Goal: Task Accomplishment & Management: Use online tool/utility

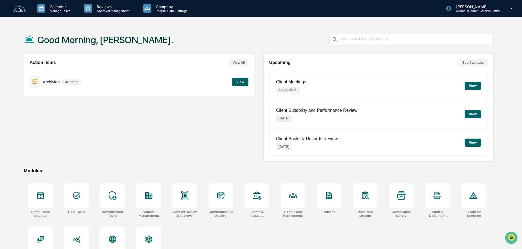
click at [243, 83] on button "View" at bounding box center [240, 82] width 16 height 8
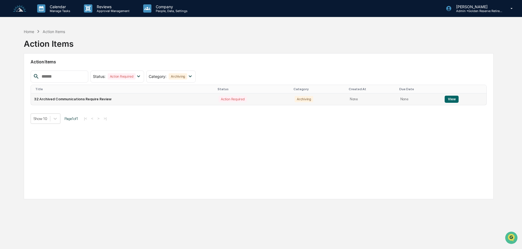
click at [450, 100] on button "View" at bounding box center [451, 99] width 14 height 7
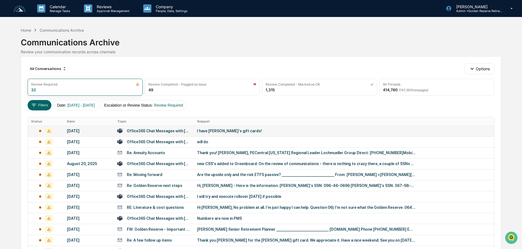
click at [231, 134] on td "I have [PERSON_NAME]‘s gift cards!" at bounding box center [344, 130] width 300 height 11
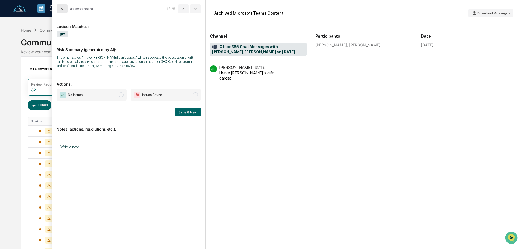
click at [60, 7] on icon "modal" at bounding box center [62, 9] width 4 height 4
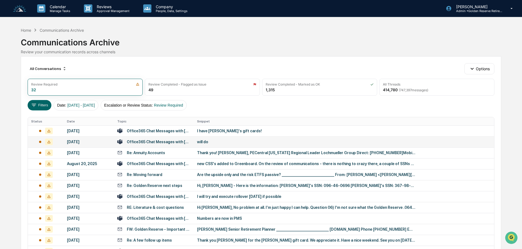
click at [200, 141] on div "will do" at bounding box center [306, 142] width 219 height 4
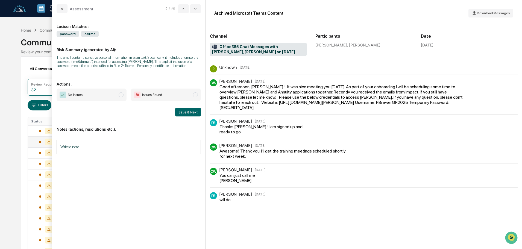
click at [105, 100] on span "No Issues" at bounding box center [92, 95] width 70 height 13
click at [183, 109] on button "Save & Next" at bounding box center [188, 112] width 26 height 9
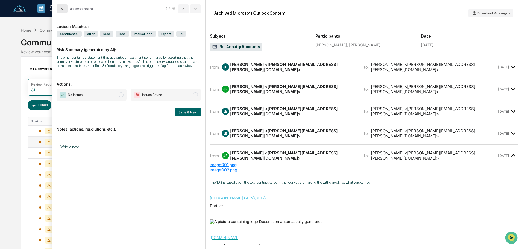
click at [65, 9] on button "modal" at bounding box center [62, 8] width 11 height 9
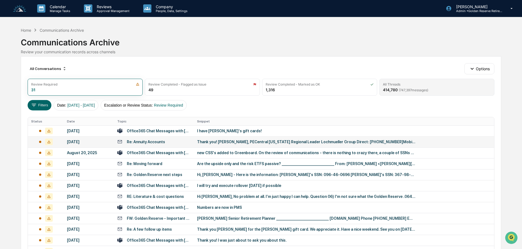
click at [419, 90] on span "( 747,397 messages)" at bounding box center [414, 90] width 30 height 4
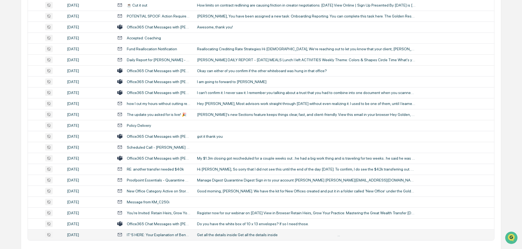
scroll to position [181, 0]
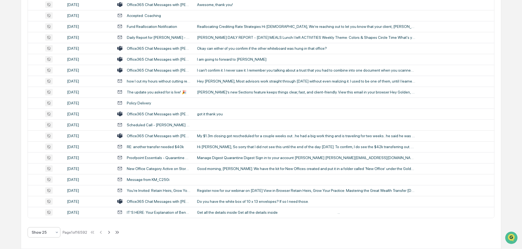
click at [50, 235] on div "Show 25" at bounding box center [42, 232] width 26 height 8
click at [46, 218] on div "Show 100" at bounding box center [44, 218] width 32 height 11
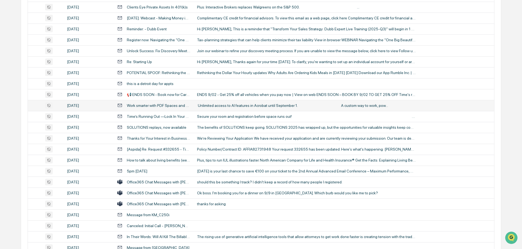
scroll to position [246, 0]
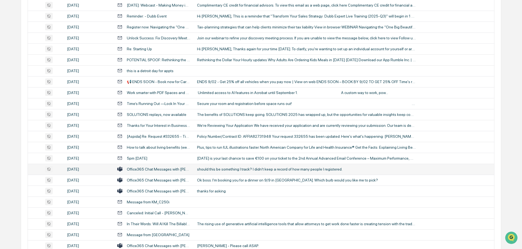
click at [229, 169] on div "should this be something I track? I didn't keep a record of how many people I r…" at bounding box center [306, 169] width 219 height 4
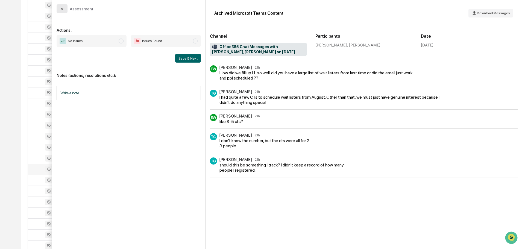
click at [64, 5] on button "modal" at bounding box center [62, 8] width 11 height 9
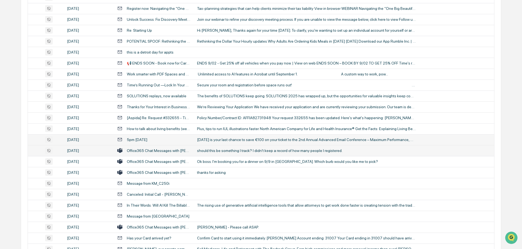
scroll to position [273, 0]
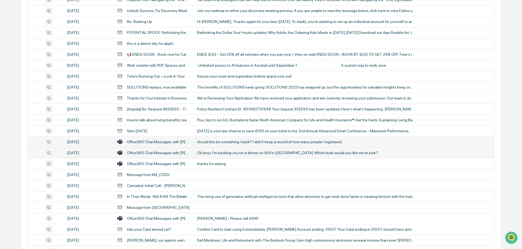
click at [225, 152] on div "Ok boss. I'm booking you for a dinner on 9/9 in [GEOGRAPHIC_DATA]. Which burb w…" at bounding box center [306, 153] width 219 height 4
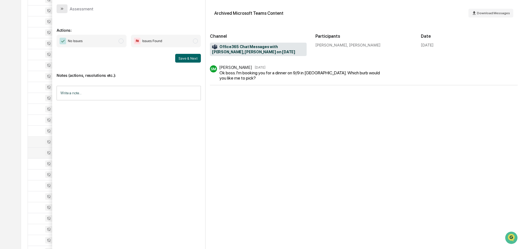
click at [64, 9] on icon "modal" at bounding box center [62, 9] width 4 height 4
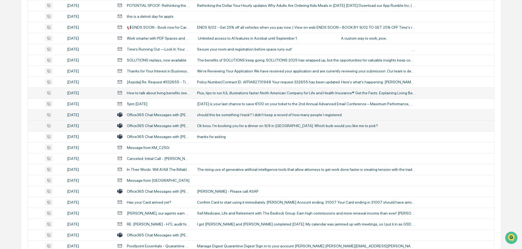
scroll to position [300, 0]
click at [208, 134] on div "thanks for asking" at bounding box center [306, 136] width 219 height 4
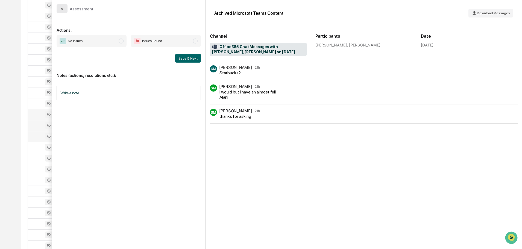
click at [64, 7] on icon "modal" at bounding box center [62, 9] width 4 height 4
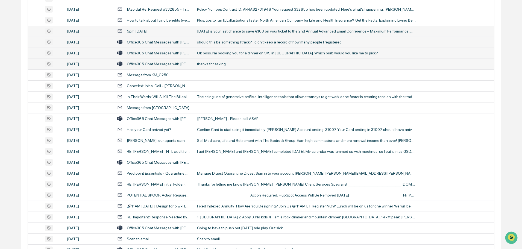
scroll to position [382, 0]
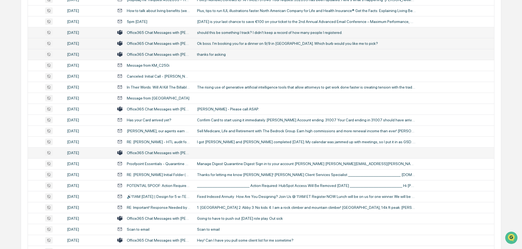
click at [207, 150] on td at bounding box center [344, 152] width 300 height 11
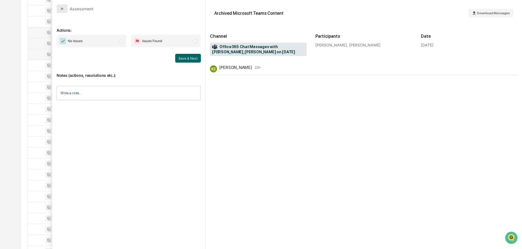
click at [64, 9] on icon "modal" at bounding box center [62, 9] width 4 height 4
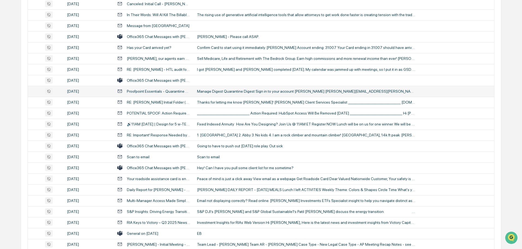
scroll to position [464, 0]
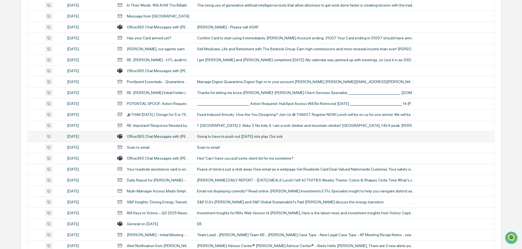
click at [218, 135] on div "Going to have to push out [DATE] role play. Out sick" at bounding box center [306, 136] width 219 height 4
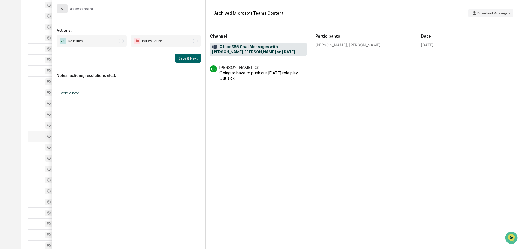
click at [64, 8] on button "modal" at bounding box center [62, 8] width 11 height 9
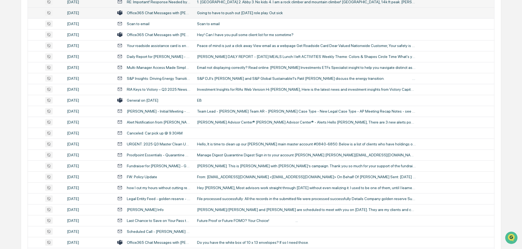
scroll to position [601, 0]
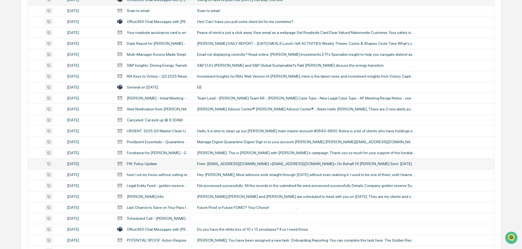
click at [219, 158] on td "From: [EMAIL_ADDRESS][DOMAIN_NAME] <[EMAIL_ADDRESS][DOMAIN_NAME]> On Behalf Of …" at bounding box center [344, 163] width 300 height 11
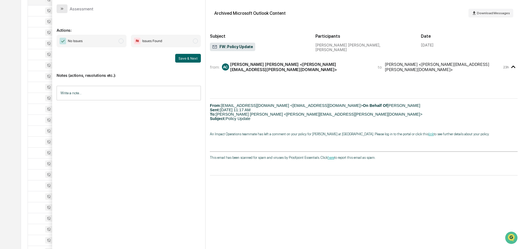
click at [64, 7] on button "modal" at bounding box center [62, 8] width 11 height 9
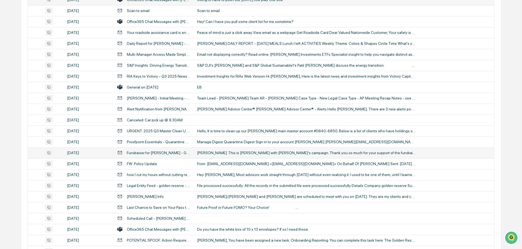
click at [213, 154] on div "[PERSON_NAME]. This is [PERSON_NAME] with [PERSON_NAME]’s campaign. Thank you s…" at bounding box center [306, 153] width 219 height 4
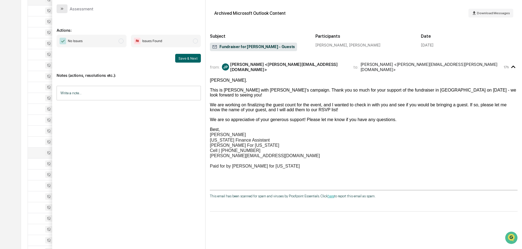
click at [62, 8] on icon "modal" at bounding box center [62, 9] width 4 height 4
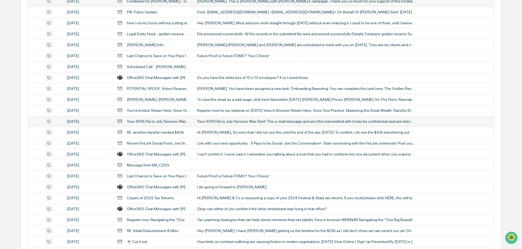
scroll to position [765, 0]
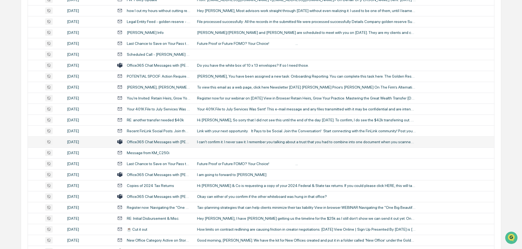
click at [221, 144] on td "I can't confirm it. I never saw it. I remember you talking about a trust that y…" at bounding box center [344, 141] width 300 height 11
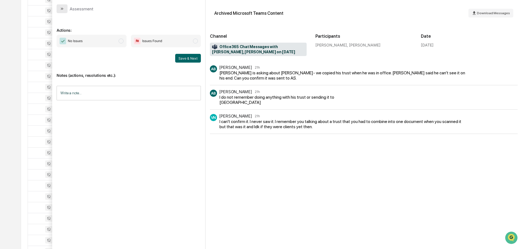
click at [66, 11] on button "modal" at bounding box center [62, 8] width 11 height 9
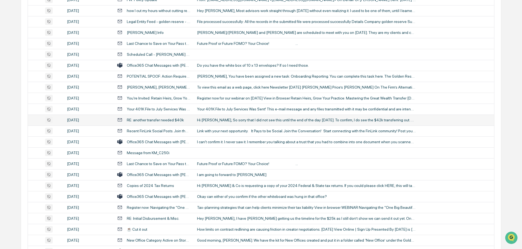
scroll to position [792, 0]
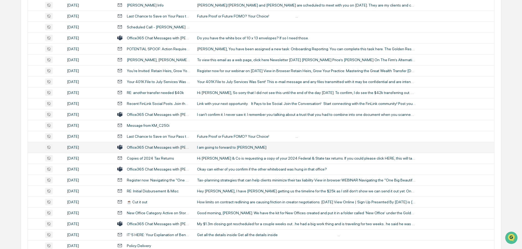
click at [214, 145] on td "I am going to forward to [PERSON_NAME]" at bounding box center [344, 147] width 300 height 11
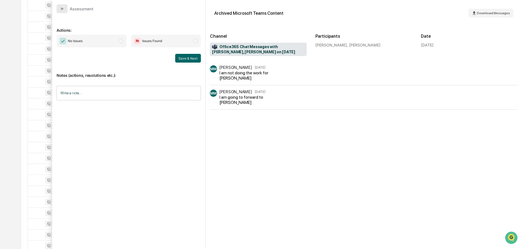
click at [61, 9] on icon "modal" at bounding box center [62, 9] width 4 height 4
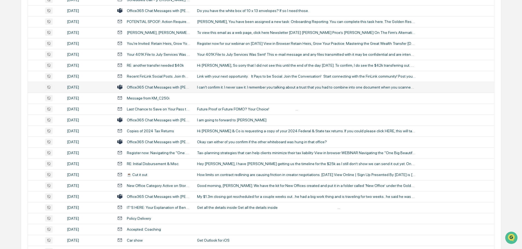
scroll to position [847, 0]
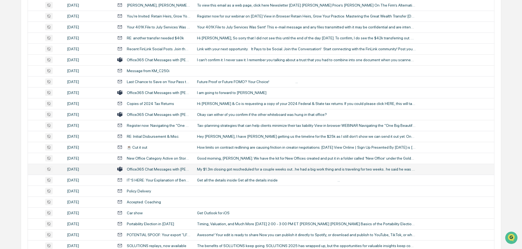
click at [226, 167] on div "My $1.3m closing got rescheduled for a couple weeks out...he had a big work thi…" at bounding box center [306, 169] width 219 height 4
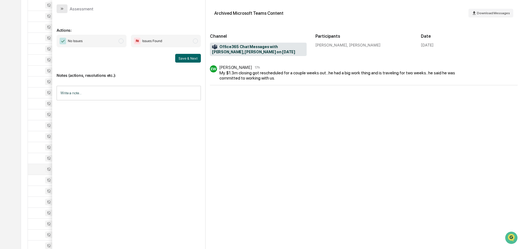
click at [66, 13] on button "modal" at bounding box center [62, 8] width 11 height 9
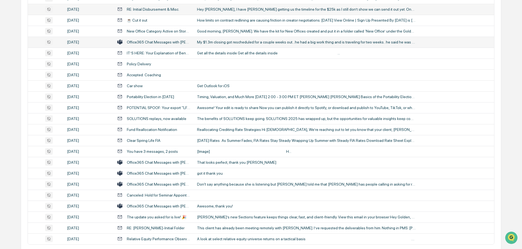
scroll to position [983, 0]
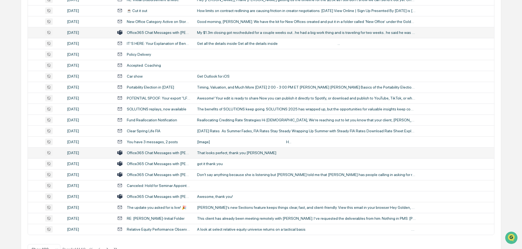
click at [220, 151] on div "That looks perfect, thank you [PERSON_NAME]" at bounding box center [306, 153] width 219 height 4
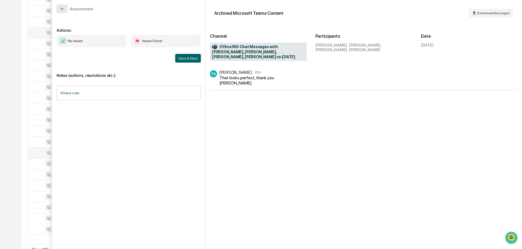
click at [66, 8] on button "modal" at bounding box center [62, 8] width 11 height 9
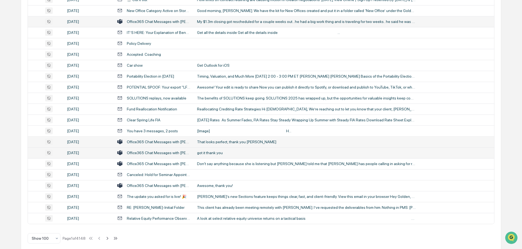
scroll to position [1000, 0]
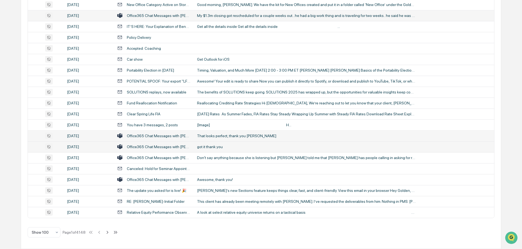
click at [213, 146] on div "got it thank you" at bounding box center [306, 147] width 219 height 4
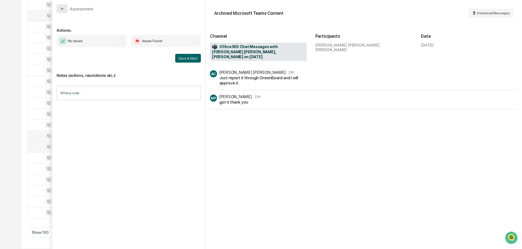
click at [65, 9] on button "modal" at bounding box center [62, 8] width 11 height 9
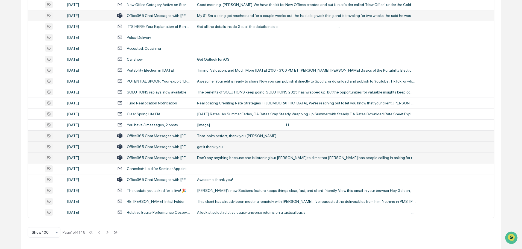
click at [224, 159] on div "Don't say anything because she is listening but [PERSON_NAME] told me that [PER…" at bounding box center [306, 157] width 219 height 4
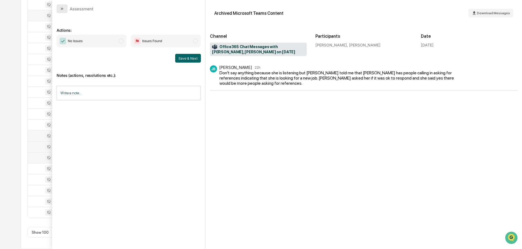
click at [64, 9] on icon "modal" at bounding box center [62, 9] width 4 height 4
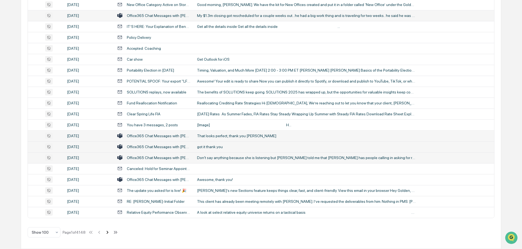
click at [108, 232] on icon at bounding box center [108, 232] width 2 height 3
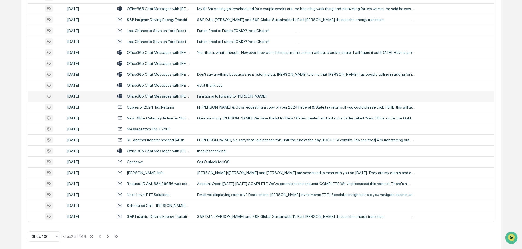
scroll to position [1000, 0]
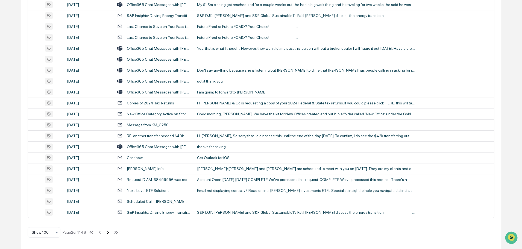
click at [109, 232] on icon at bounding box center [108, 232] width 6 height 6
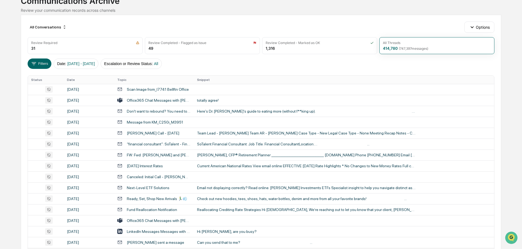
scroll to position [0, 0]
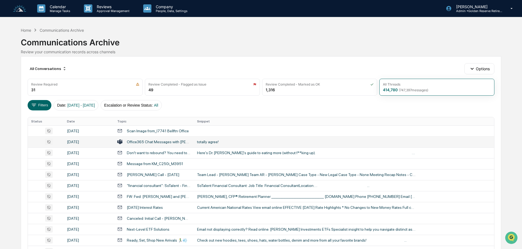
click at [210, 141] on div "totally agree!" at bounding box center [306, 142] width 219 height 4
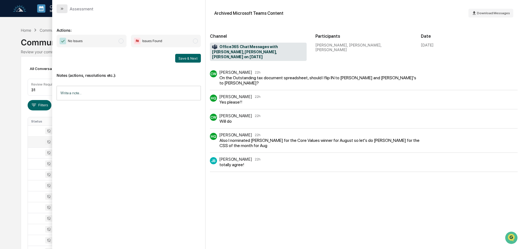
click at [64, 8] on button "modal" at bounding box center [62, 8] width 11 height 9
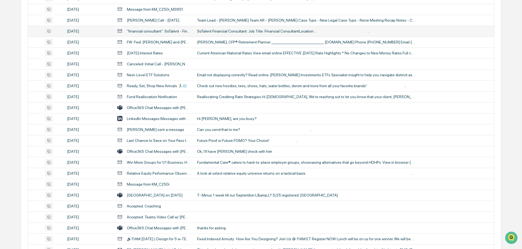
scroll to position [164, 0]
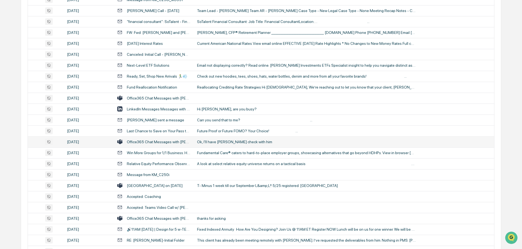
click at [216, 142] on div "Ok, I'll have [PERSON_NAME] check with him" at bounding box center [306, 142] width 219 height 4
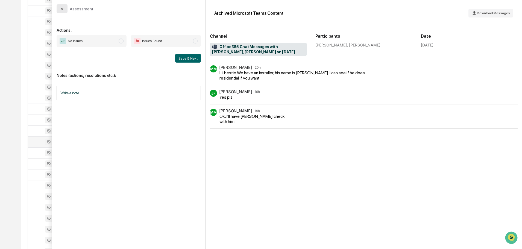
click at [62, 8] on icon "modal" at bounding box center [62, 9] width 1 height 2
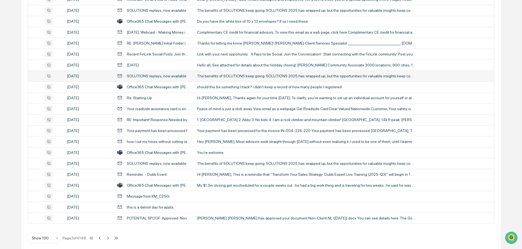
scroll to position [1000, 0]
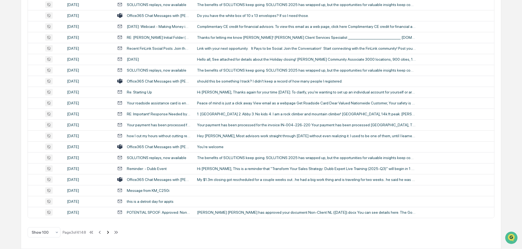
click at [108, 233] on icon at bounding box center [108, 232] width 2 height 3
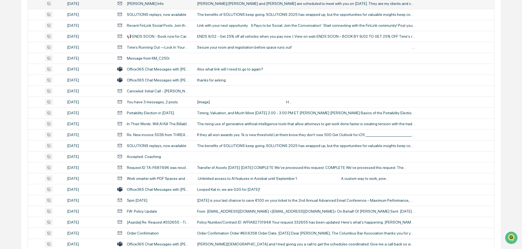
scroll to position [246, 0]
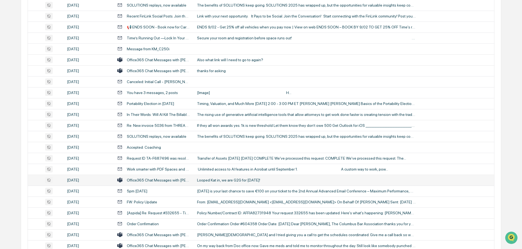
click at [224, 178] on div "Looped Kat in, we are G2G for [DATE]!" at bounding box center [306, 180] width 219 height 4
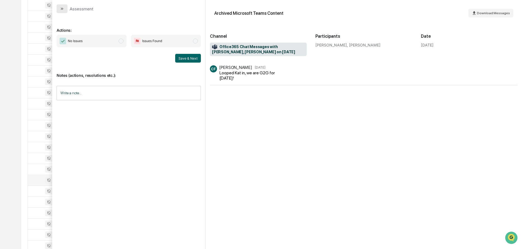
click at [60, 11] on button "modal" at bounding box center [62, 8] width 11 height 9
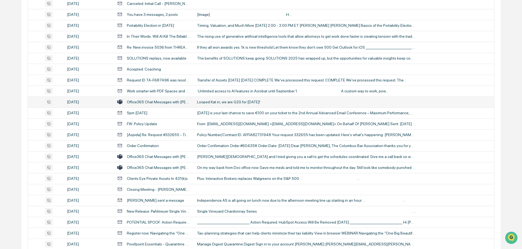
scroll to position [328, 0]
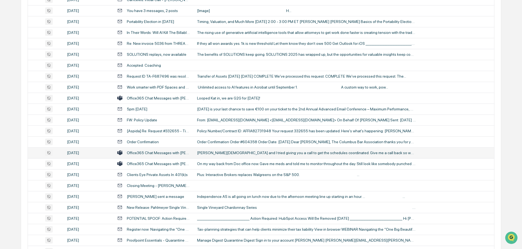
click at [248, 155] on td "[PERSON_NAME][DEMOGRAPHIC_DATA] and I tried giving you a call to get the schedu…" at bounding box center [344, 152] width 300 height 11
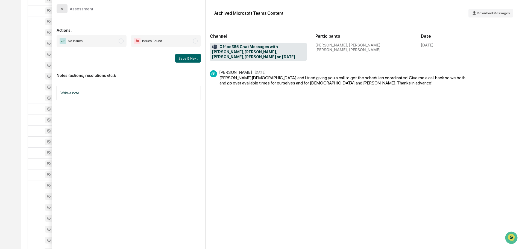
click at [60, 10] on button "modal" at bounding box center [62, 8] width 11 height 9
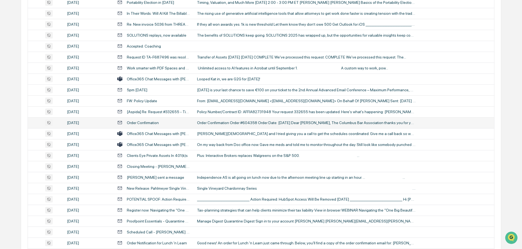
scroll to position [355, 0]
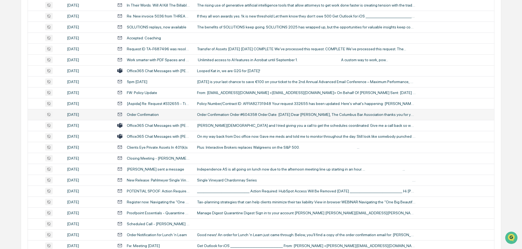
click at [238, 137] on div "On my way back from Doc office now. Gave me meds and told me to monitor through…" at bounding box center [306, 136] width 219 height 4
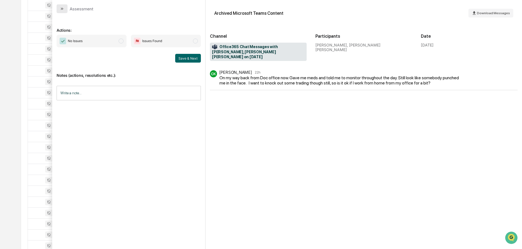
click at [66, 9] on button "modal" at bounding box center [62, 8] width 11 height 9
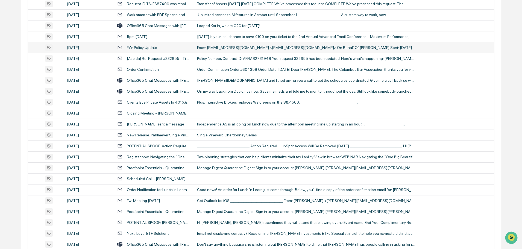
scroll to position [410, 0]
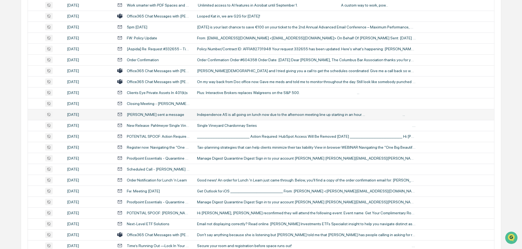
click at [222, 116] on div "Independence AS is all going on lunch now due to the afternoon meeting line up …" at bounding box center [306, 114] width 219 height 4
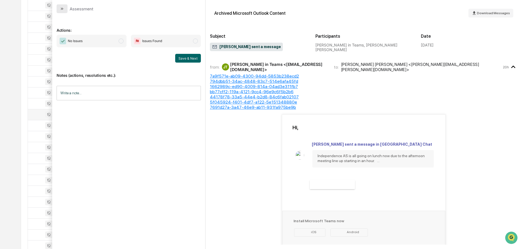
click at [61, 9] on icon "modal" at bounding box center [61, 9] width 1 height 2
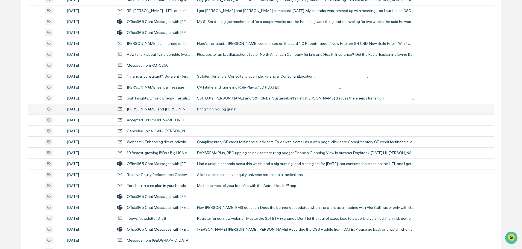
scroll to position [792, 0]
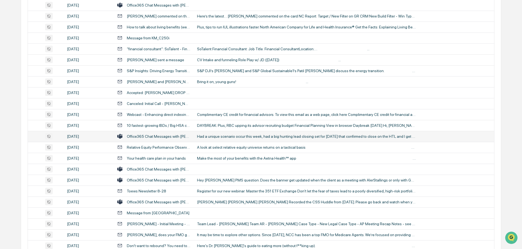
click at [218, 135] on div "Had a unique scenario occur this week, had a big hunting lead closing set for […" at bounding box center [306, 136] width 219 height 4
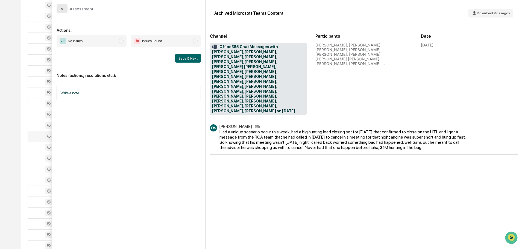
click at [59, 9] on button "modal" at bounding box center [62, 8] width 11 height 9
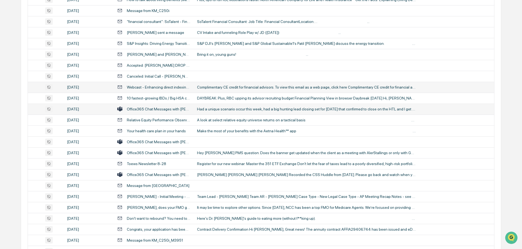
scroll to position [847, 0]
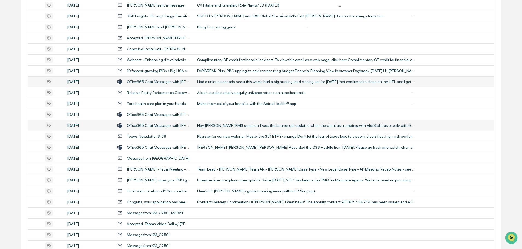
click at [216, 126] on div "Hey [PERSON_NAME] PMS question. Does the banner get updated when the client as …" at bounding box center [306, 125] width 219 height 4
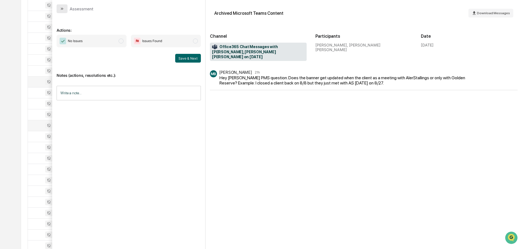
click at [61, 8] on icon "modal" at bounding box center [62, 9] width 4 height 4
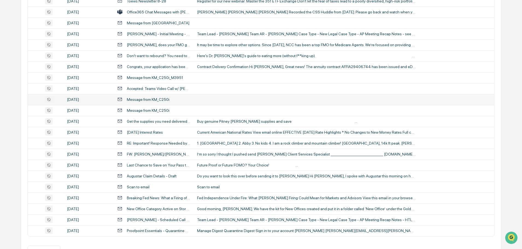
scroll to position [983, 0]
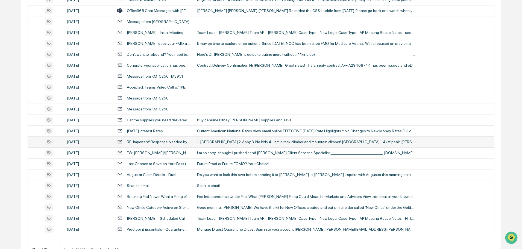
click at [219, 143] on div "1. [GEOGRAPHIC_DATA] 2. Abby 3. No kids 4. I am a rock climber and mountain cli…" at bounding box center [306, 142] width 219 height 4
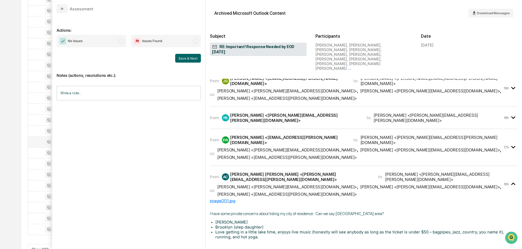
scroll to position [341, 0]
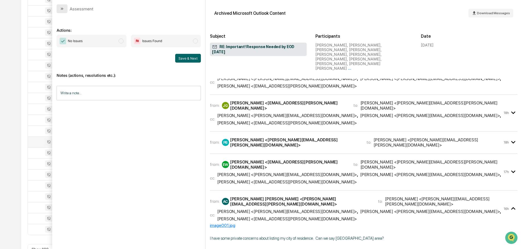
click at [61, 9] on icon "modal" at bounding box center [62, 9] width 4 height 4
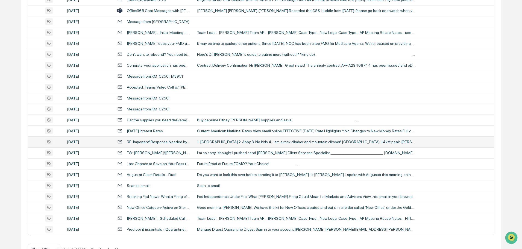
click at [208, 142] on div "1. [GEOGRAPHIC_DATA] 2. Abby 3. No kids 4. I am a rock climber and mountain cli…" at bounding box center [306, 142] width 219 height 4
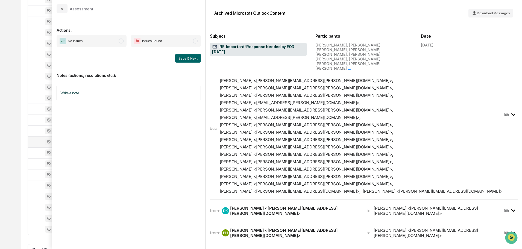
scroll to position [55, 0]
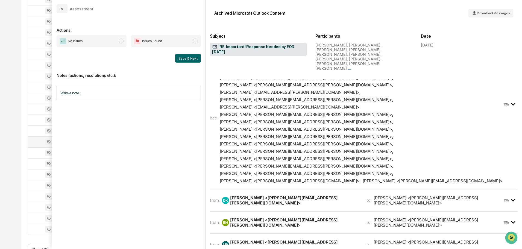
click at [509, 196] on icon "modal" at bounding box center [513, 200] width 9 height 9
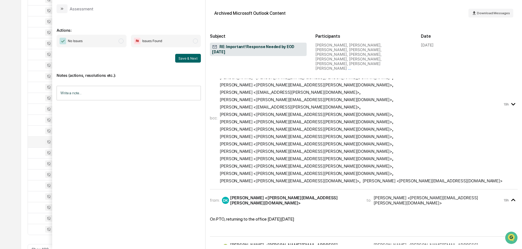
click at [509, 196] on icon "modal" at bounding box center [513, 200] width 9 height 9
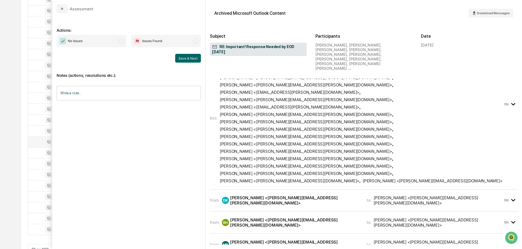
click at [513, 218] on icon "modal" at bounding box center [513, 222] width 9 height 9
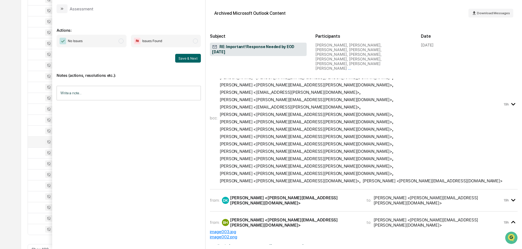
click at [509, 218] on icon "modal" at bounding box center [513, 222] width 9 height 9
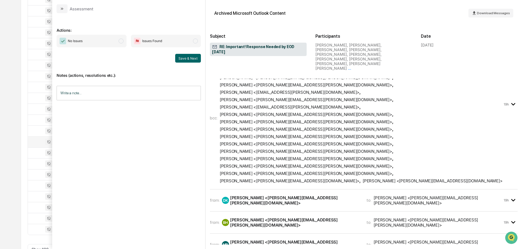
scroll to position [82, 0]
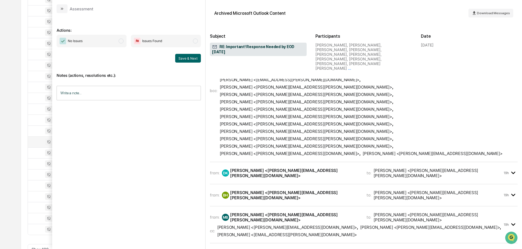
click at [509, 220] on icon "modal" at bounding box center [513, 224] width 9 height 9
click at [512, 220] on icon "modal" at bounding box center [513, 224] width 9 height 9
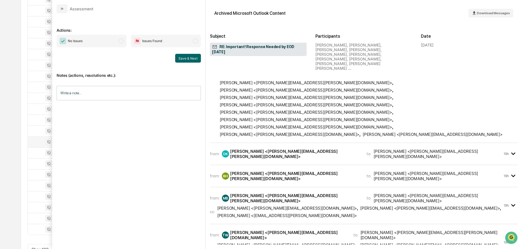
scroll to position [109, 0]
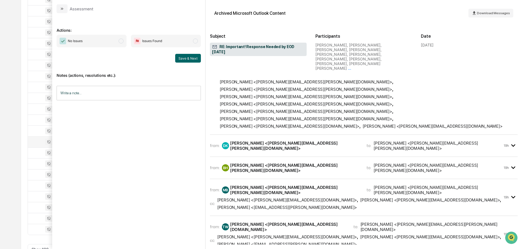
click at [511, 233] on icon "modal" at bounding box center [513, 234] width 4 height 2
click at [509, 229] on icon "modal" at bounding box center [513, 233] width 9 height 9
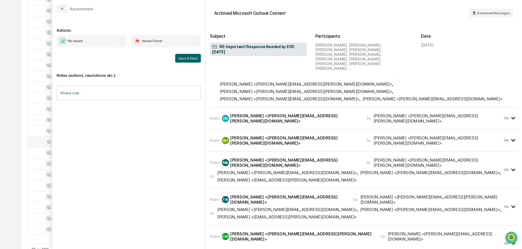
click at [509, 239] on icon "modal" at bounding box center [513, 243] width 9 height 9
click at [511, 239] on icon "modal" at bounding box center [513, 243] width 9 height 9
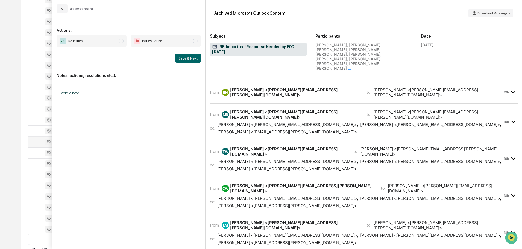
scroll to position [191, 0]
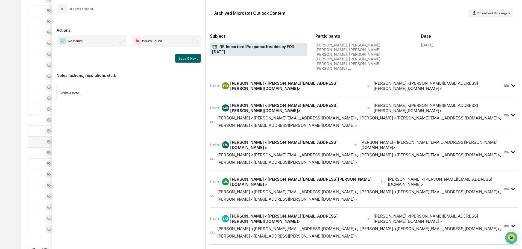
click at [509, 221] on icon "modal" at bounding box center [513, 225] width 9 height 9
click at [512, 221] on icon "modal" at bounding box center [513, 225] width 9 height 9
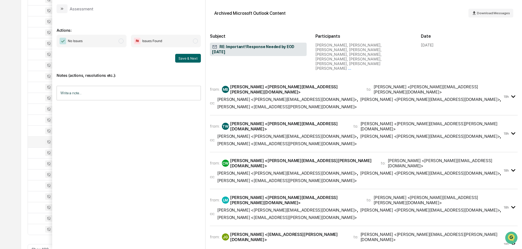
scroll to position [219, 0]
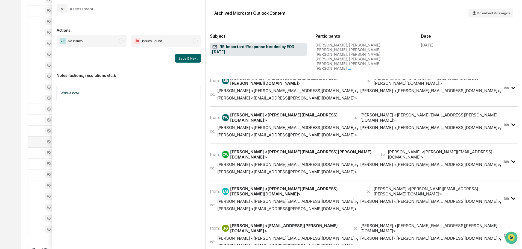
click at [511, 234] on icon "modal" at bounding box center [513, 235] width 4 height 2
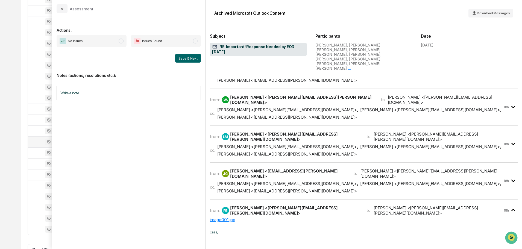
scroll to position [300, 0]
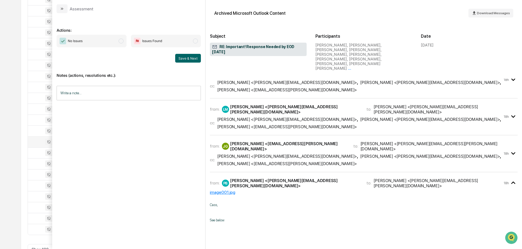
click at [512, 178] on icon "modal" at bounding box center [513, 182] width 9 height 9
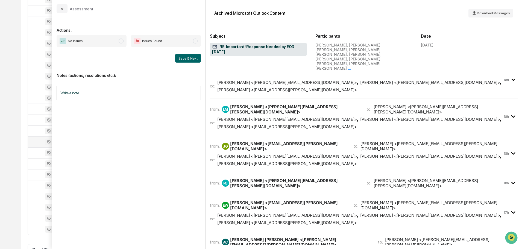
click at [509, 208] on icon "modal" at bounding box center [513, 212] width 9 height 9
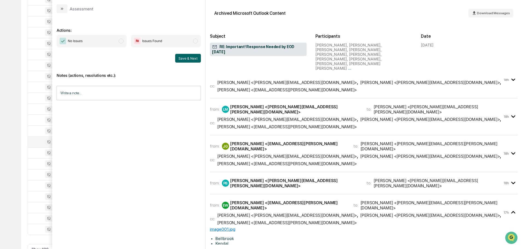
click at [509, 208] on icon "modal" at bounding box center [513, 212] width 9 height 9
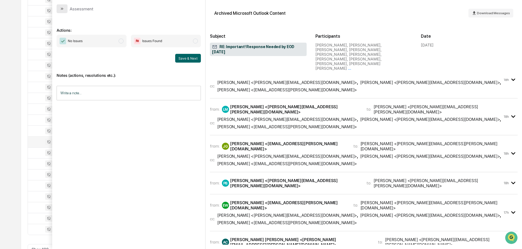
click at [61, 9] on icon "modal" at bounding box center [62, 9] width 4 height 4
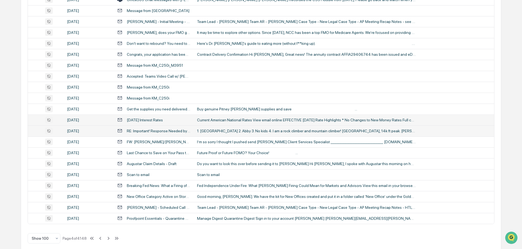
scroll to position [1000, 0]
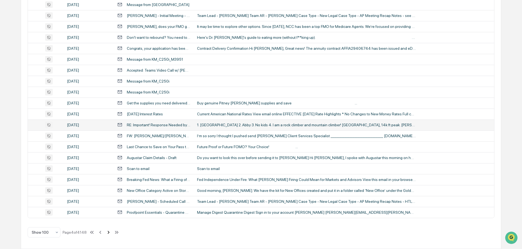
click at [109, 234] on icon at bounding box center [108, 232] width 6 height 6
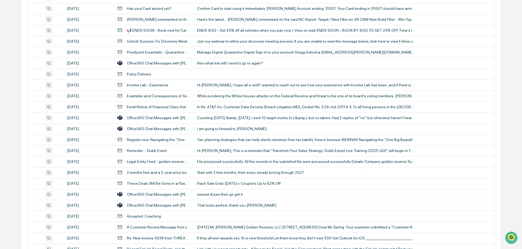
scroll to position [273, 0]
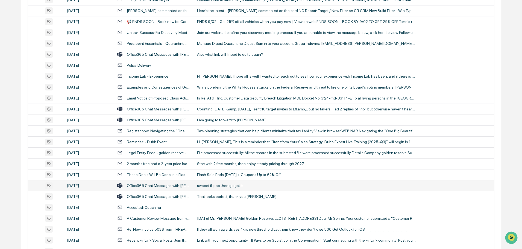
click at [223, 187] on div "sweeet ill pee then go get it" at bounding box center [306, 185] width 219 height 4
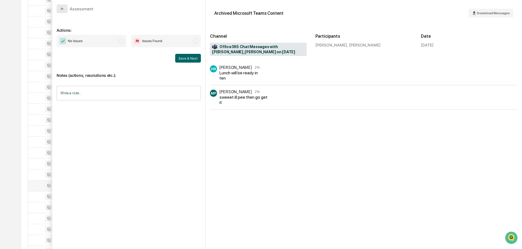
click at [61, 7] on icon "modal" at bounding box center [62, 9] width 4 height 4
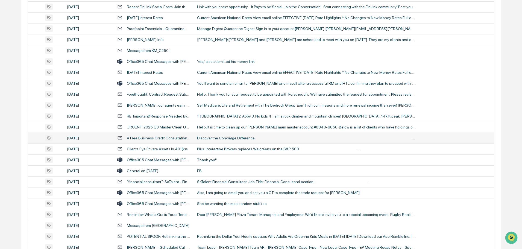
scroll to position [519, 0]
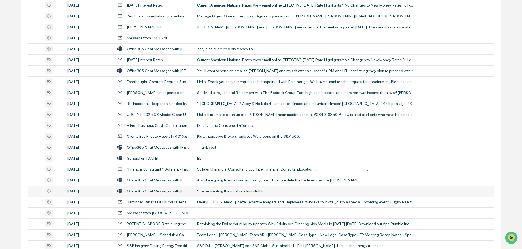
click at [226, 191] on div "She be wanting the most random stuff too" at bounding box center [306, 191] width 219 height 4
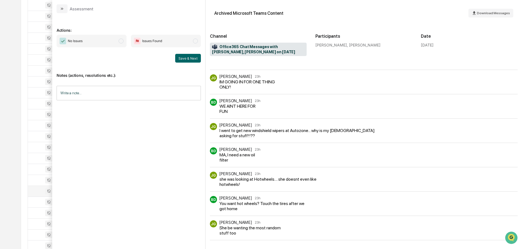
scroll to position [823, 0]
drag, startPoint x: 60, startPoint y: 10, endPoint x: 65, endPoint y: 13, distance: 5.8
click at [60, 10] on icon "modal" at bounding box center [62, 9] width 4 height 4
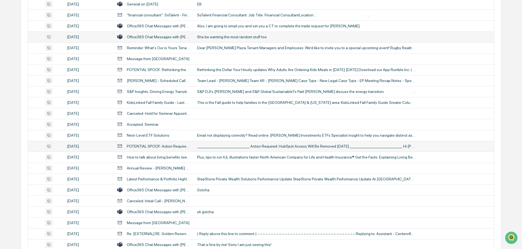
scroll to position [683, 0]
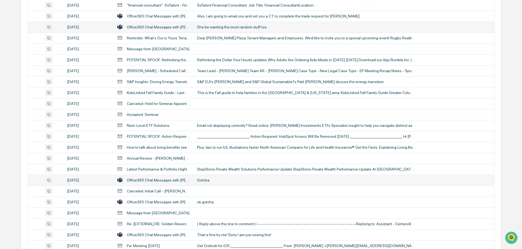
click at [204, 179] on div "Gotcha." at bounding box center [306, 180] width 219 height 4
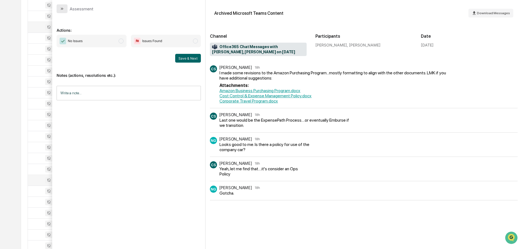
click at [62, 10] on icon "modal" at bounding box center [62, 9] width 4 height 4
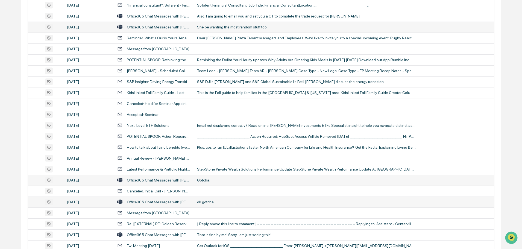
click at [208, 202] on div "ok gotcha" at bounding box center [306, 202] width 219 height 4
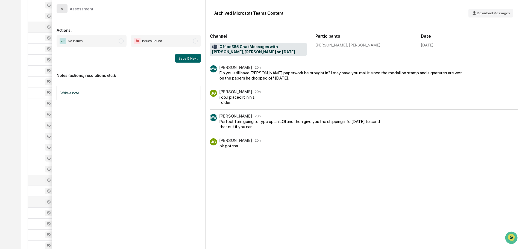
click at [60, 10] on icon "modal" at bounding box center [62, 9] width 4 height 4
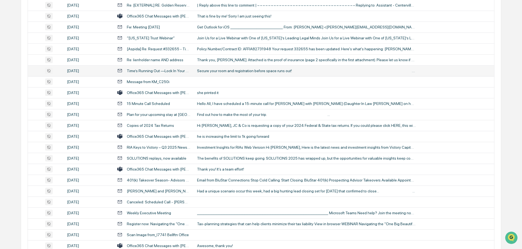
scroll to position [929, 0]
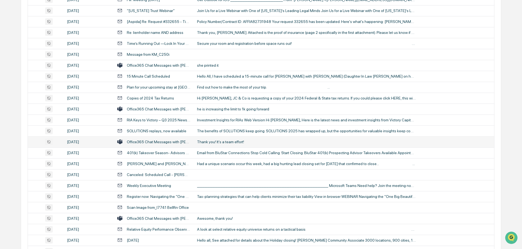
click at [224, 141] on div "Thank you! It's a team effort!" at bounding box center [306, 142] width 219 height 4
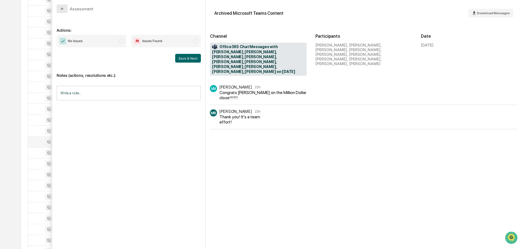
click at [62, 10] on icon "modal" at bounding box center [62, 9] width 4 height 4
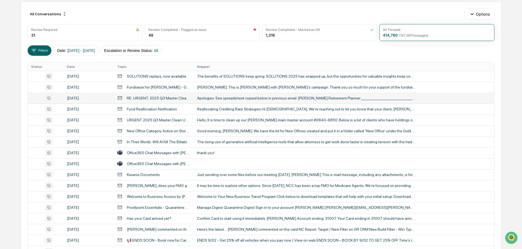
scroll to position [82, 0]
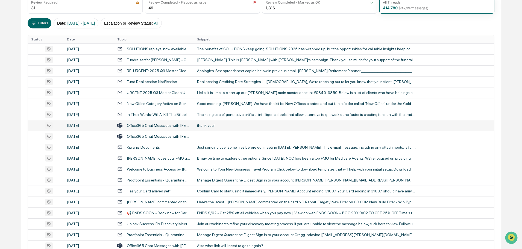
click at [209, 123] on div "thank you!" at bounding box center [306, 125] width 219 height 4
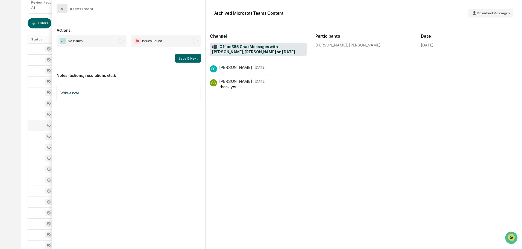
click at [61, 7] on icon "modal" at bounding box center [62, 9] width 4 height 4
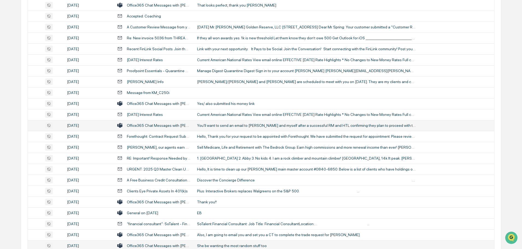
scroll to position [492, 0]
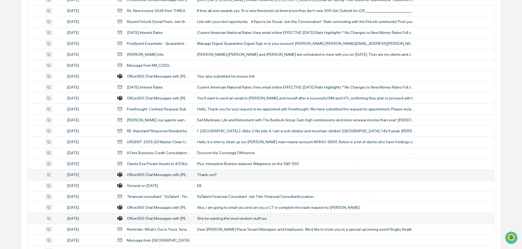
click at [212, 172] on td "Thank you!!" at bounding box center [344, 174] width 300 height 11
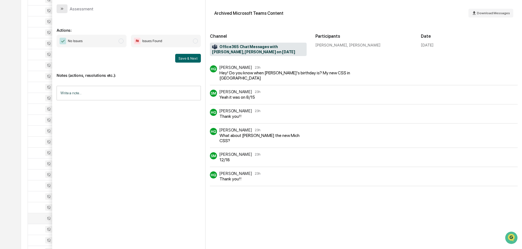
click at [64, 8] on icon "modal" at bounding box center [62, 9] width 4 height 4
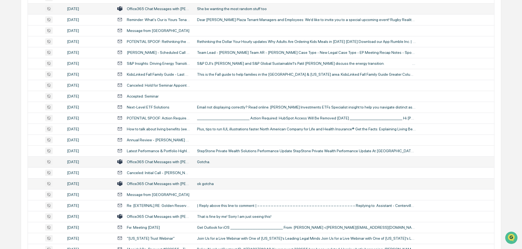
scroll to position [710, 0]
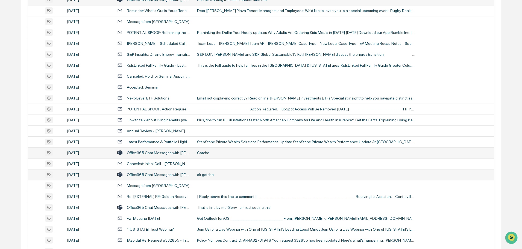
click at [210, 150] on td "Gotcha." at bounding box center [344, 152] width 300 height 11
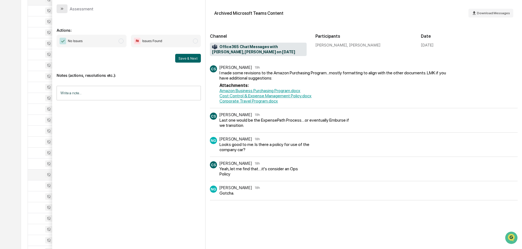
click at [62, 8] on icon "modal" at bounding box center [62, 9] width 1 height 2
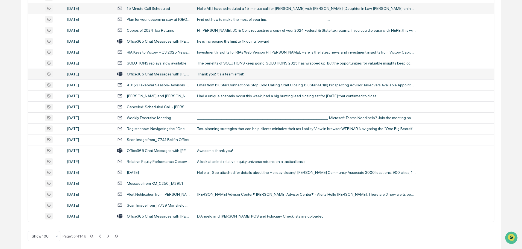
scroll to position [1000, 0]
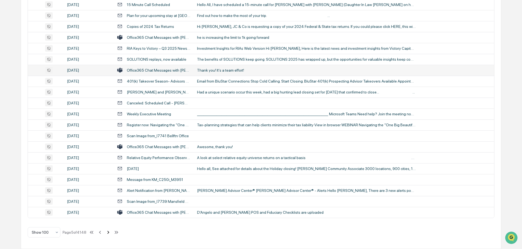
click at [108, 232] on icon at bounding box center [108, 232] width 6 height 6
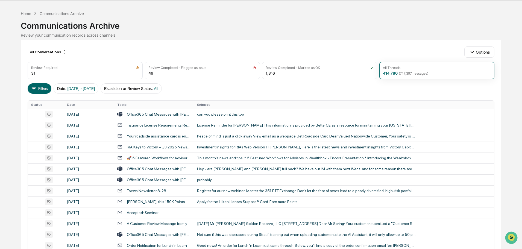
scroll to position [0, 0]
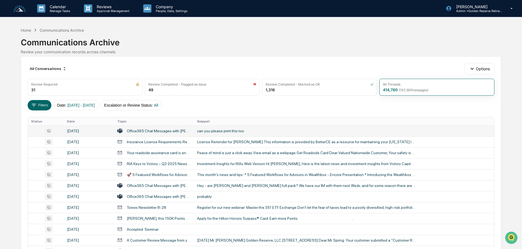
click at [229, 131] on div "can you please print this too" at bounding box center [306, 131] width 219 height 4
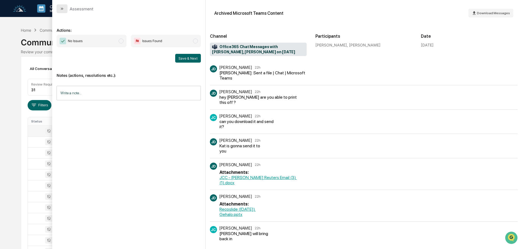
click at [59, 10] on button "modal" at bounding box center [62, 8] width 11 height 9
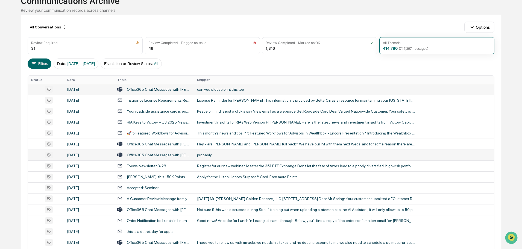
scroll to position [55, 0]
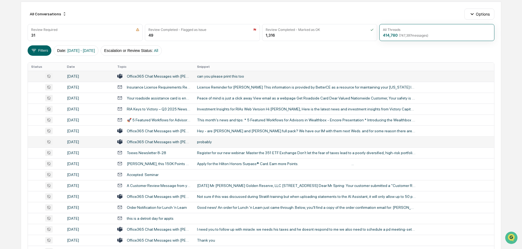
click at [212, 143] on div "probably" at bounding box center [306, 142] width 219 height 4
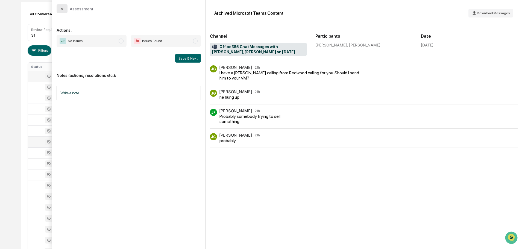
click at [63, 11] on icon "modal" at bounding box center [62, 9] width 4 height 4
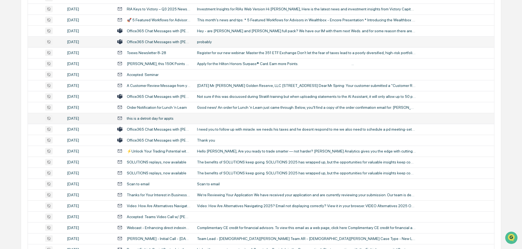
scroll to position [164, 0]
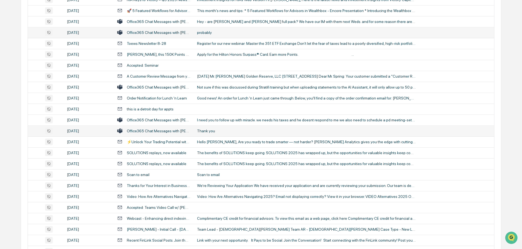
click at [232, 131] on div "Thank you" at bounding box center [306, 131] width 219 height 4
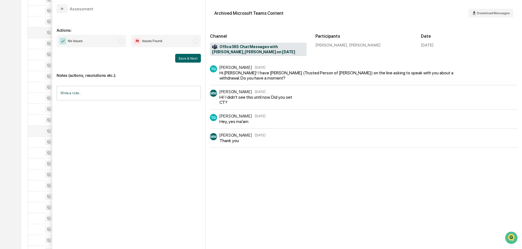
click at [62, 13] on div "Actions: No Issues Issues Found Save & Next Notes (actions, resolutions etc.): …" at bounding box center [128, 131] width 153 height 236
click at [63, 11] on icon "modal" at bounding box center [62, 9] width 4 height 4
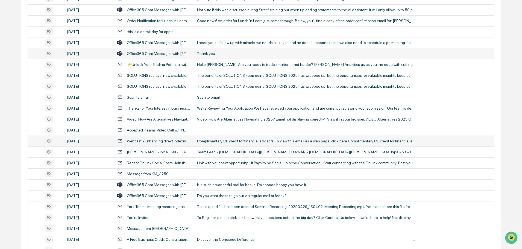
scroll to position [246, 0]
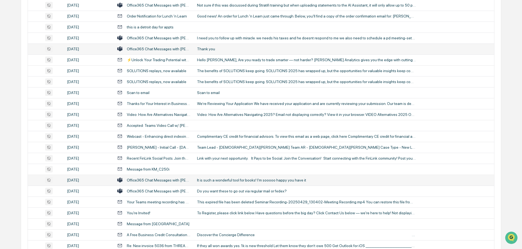
click at [218, 180] on div "It is such a wonderful tool for books! I'm sooooo happy you have it" at bounding box center [306, 180] width 219 height 4
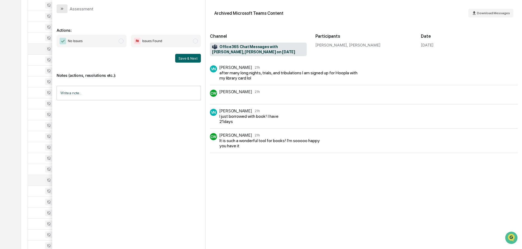
click at [65, 9] on button "modal" at bounding box center [62, 8] width 11 height 9
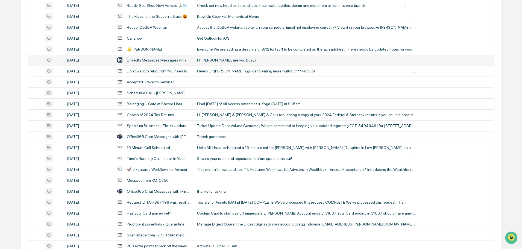
scroll to position [792, 0]
click at [222, 137] on div "Thank goodness!" at bounding box center [306, 136] width 219 height 4
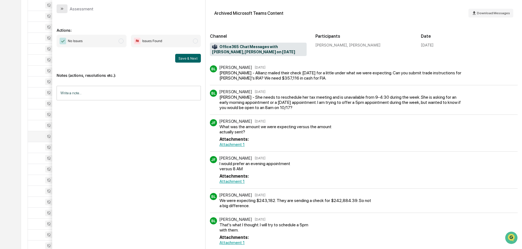
click at [61, 10] on icon "modal" at bounding box center [62, 9] width 4 height 4
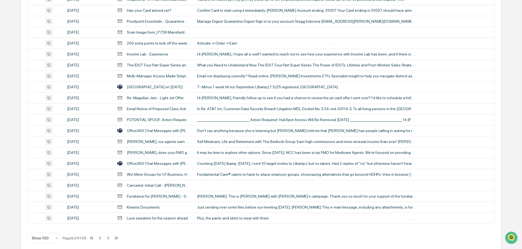
scroll to position [1000, 0]
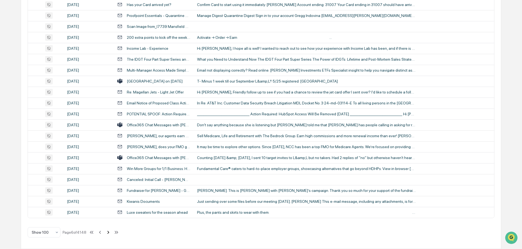
click at [109, 231] on icon at bounding box center [108, 232] width 6 height 6
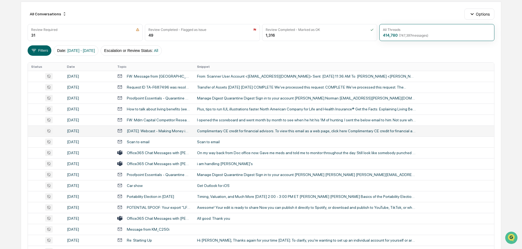
scroll to position [82, 0]
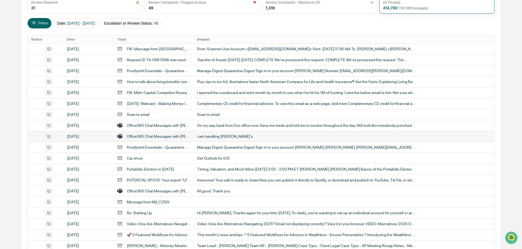
click at [226, 137] on div "i am handling [PERSON_NAME]'s" at bounding box center [306, 136] width 219 height 4
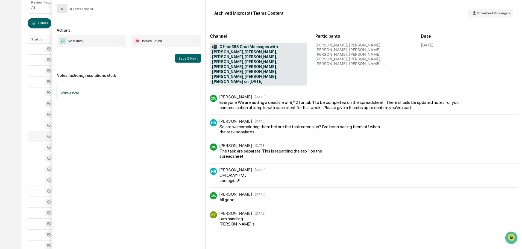
click at [65, 8] on button "modal" at bounding box center [62, 8] width 11 height 9
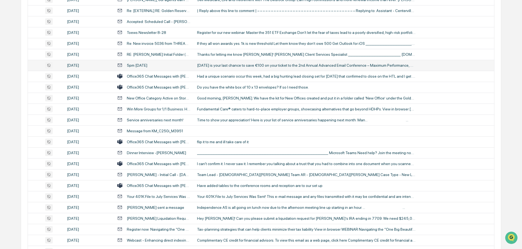
scroll to position [410, 0]
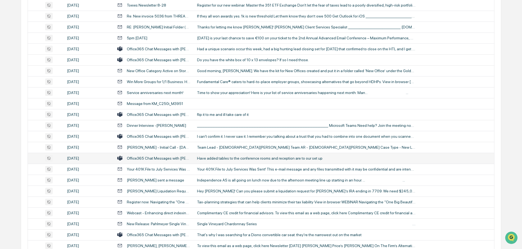
click at [215, 155] on td "Have added tables to the conference rooms and reception are to our set up" at bounding box center [344, 158] width 300 height 11
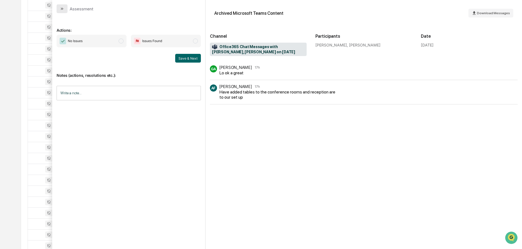
click at [67, 9] on button "modal" at bounding box center [62, 8] width 11 height 9
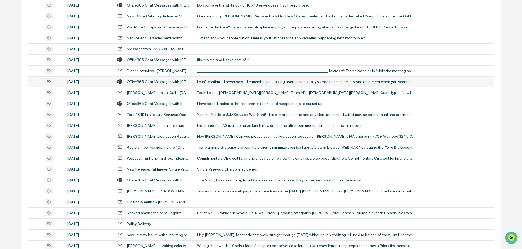
scroll to position [492, 0]
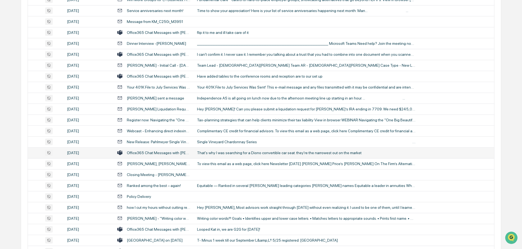
click at [231, 152] on div "That's why I was searching for a Diono convertible car seat. they're the narrow…" at bounding box center [306, 153] width 219 height 4
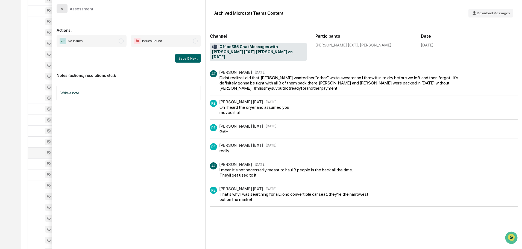
click at [63, 7] on icon "modal" at bounding box center [62, 9] width 4 height 4
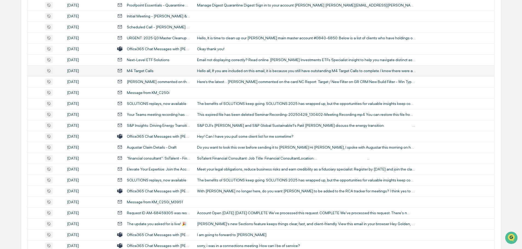
scroll to position [874, 0]
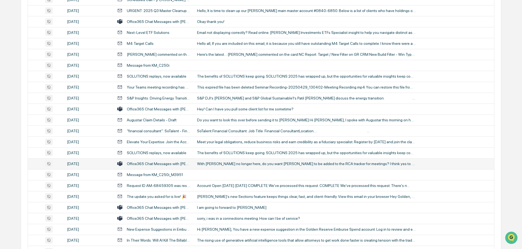
click at [224, 163] on div "With [PERSON_NAME] no longer here, do you want [PERSON_NAME] to be added to the…" at bounding box center [306, 163] width 219 height 4
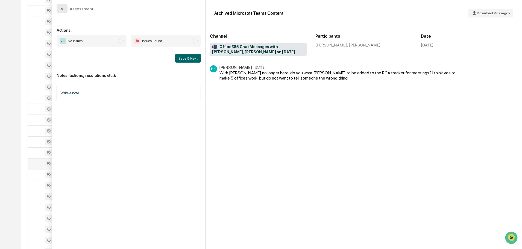
click at [65, 10] on button "modal" at bounding box center [62, 8] width 11 height 9
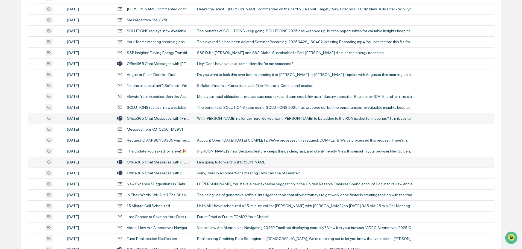
scroll to position [929, 0]
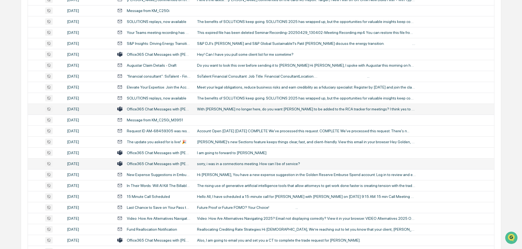
click at [225, 161] on td "sorry, i was in a connections meeting. How can I be of service?" at bounding box center [344, 163] width 300 height 11
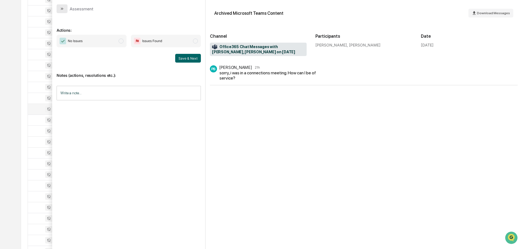
click at [61, 9] on icon "modal" at bounding box center [62, 9] width 4 height 4
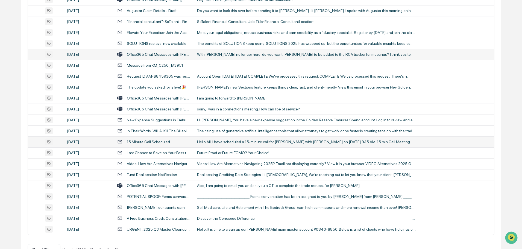
scroll to position [1000, 0]
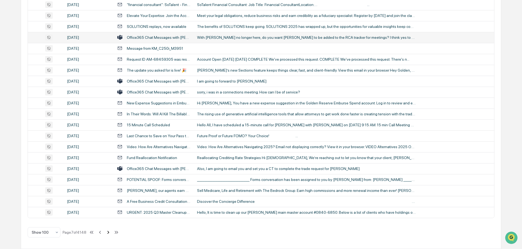
click at [109, 232] on icon at bounding box center [108, 232] width 6 height 6
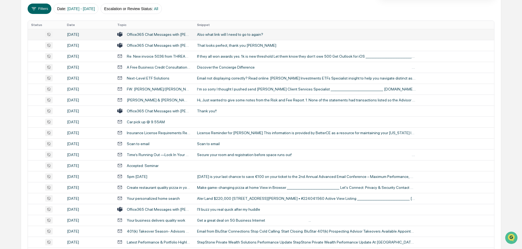
scroll to position [137, 0]
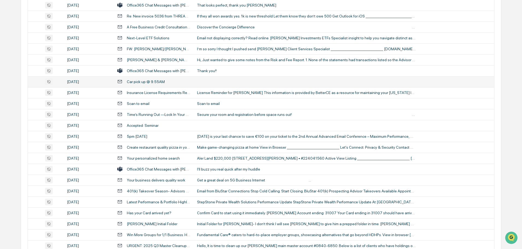
drag, startPoint x: 216, startPoint y: 71, endPoint x: 212, endPoint y: 79, distance: 8.9
click at [216, 71] on div "Thank you!!" at bounding box center [306, 71] width 219 height 4
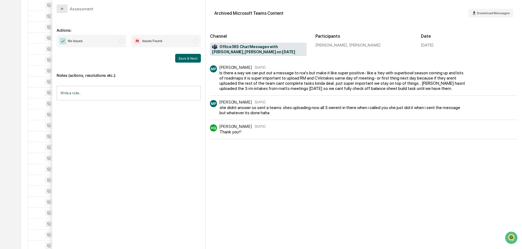
click at [62, 9] on icon "modal" at bounding box center [62, 9] width 4 height 4
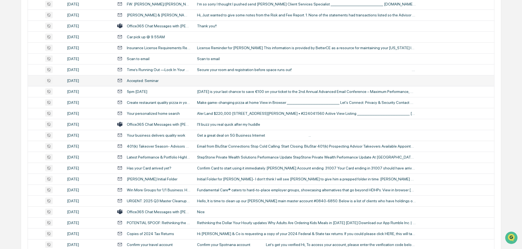
scroll to position [191, 0]
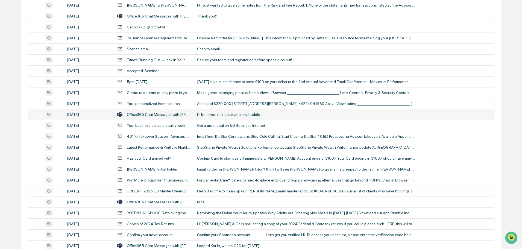
click at [225, 116] on div "I'll buzz you real quick after my huddle" at bounding box center [306, 114] width 219 height 4
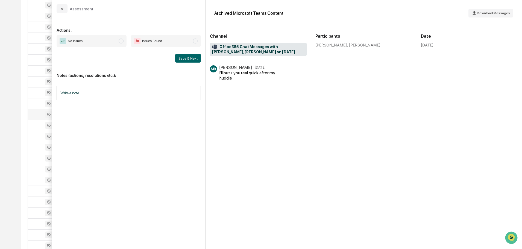
click at [61, 7] on icon "modal" at bounding box center [62, 9] width 4 height 4
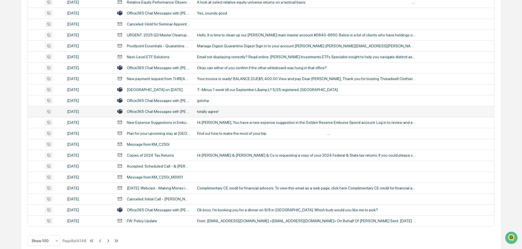
scroll to position [1000, 0]
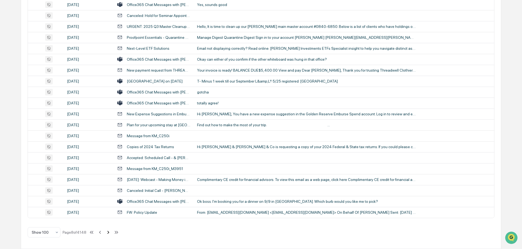
click at [110, 232] on icon at bounding box center [108, 232] width 6 height 6
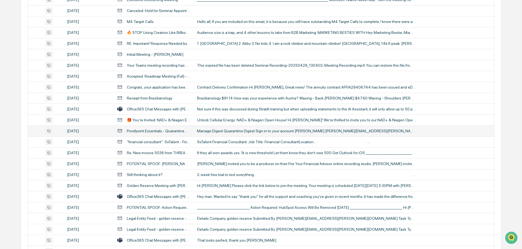
scroll to position [410, 0]
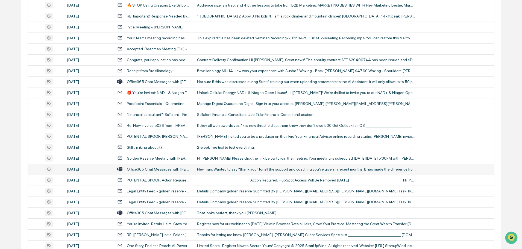
click at [228, 171] on td "Hey man. Wanted to say "thank you" for all the support and coaching you've give…" at bounding box center [344, 169] width 300 height 11
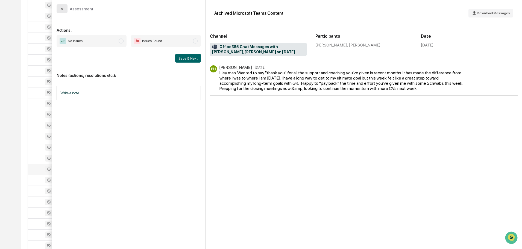
click at [66, 10] on button "modal" at bounding box center [62, 8] width 11 height 9
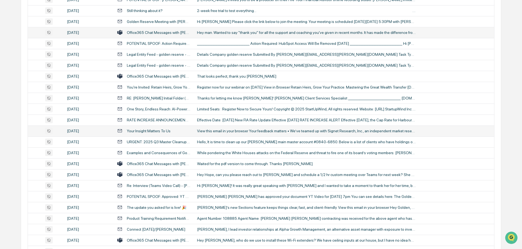
scroll to position [574, 0]
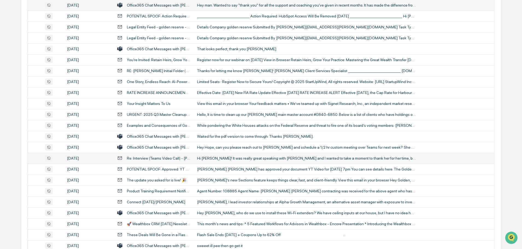
click at [232, 160] on div "Hi [PERSON_NAME]! It was really great speaking with [PERSON_NAME] and I wanted …" at bounding box center [306, 158] width 219 height 4
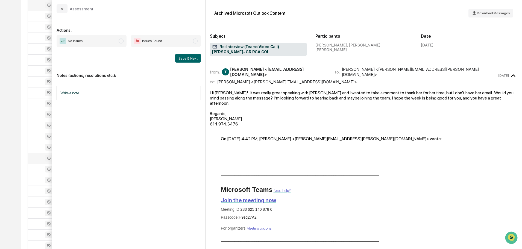
click at [63, 8] on icon "modal" at bounding box center [62, 9] width 4 height 4
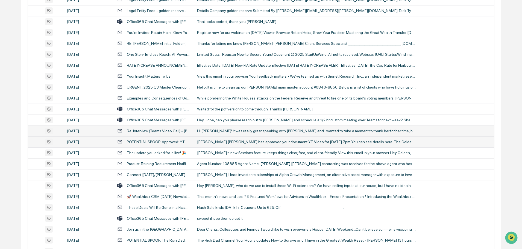
scroll to position [628, 0]
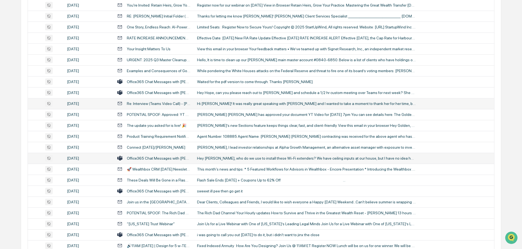
click at [234, 157] on div "Hey [PERSON_NAME], who do we use to install these Wi-Fi extenders? We have ceil…" at bounding box center [306, 158] width 219 height 4
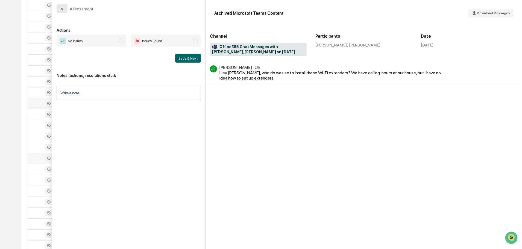
click at [64, 10] on icon "modal" at bounding box center [62, 9] width 4 height 4
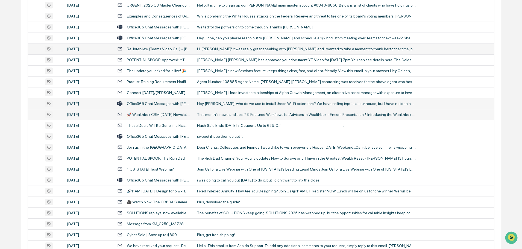
scroll to position [710, 0]
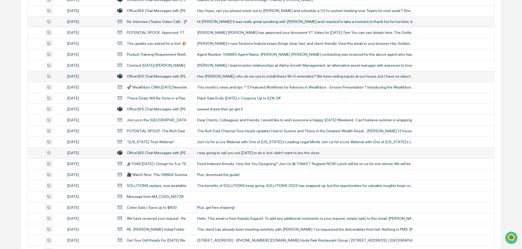
click at [212, 152] on div "i was going to call you out [DATE] to do it, but i didn't want to jinx the close" at bounding box center [306, 153] width 219 height 4
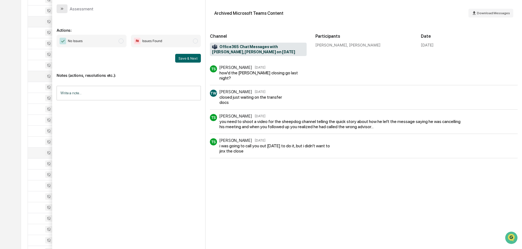
click at [66, 7] on button "modal" at bounding box center [62, 8] width 11 height 9
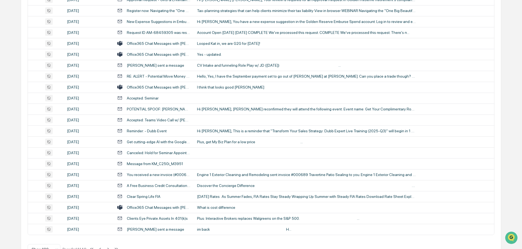
scroll to position [1000, 0]
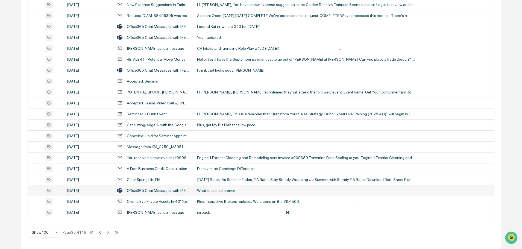
click at [217, 190] on div "What is cost difference" at bounding box center [306, 190] width 219 height 4
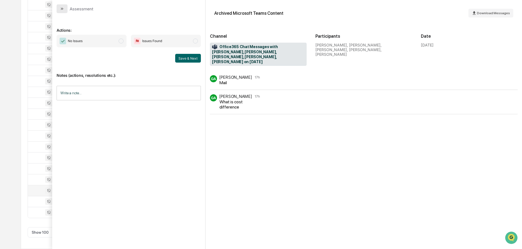
click at [65, 7] on button "modal" at bounding box center [62, 8] width 11 height 9
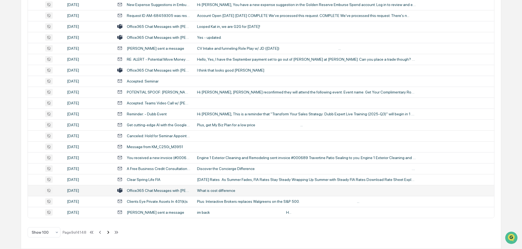
click at [109, 232] on icon at bounding box center [108, 232] width 2 height 3
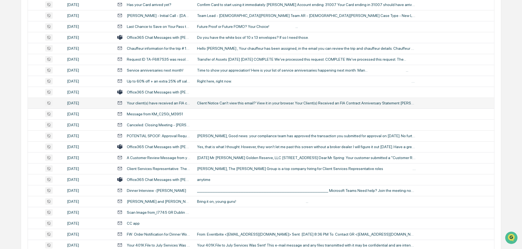
scroll to position [372, 0]
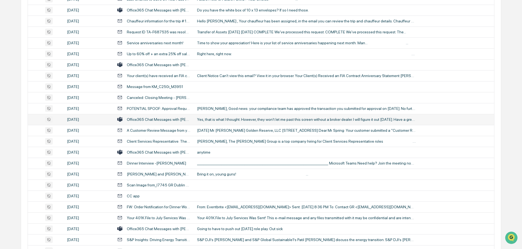
click at [226, 117] on div "Yes, that is what I thought. However, they won't let me past this screen withou…" at bounding box center [306, 119] width 219 height 4
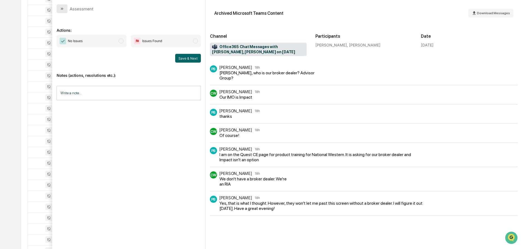
click at [61, 7] on icon "modal" at bounding box center [62, 9] width 4 height 4
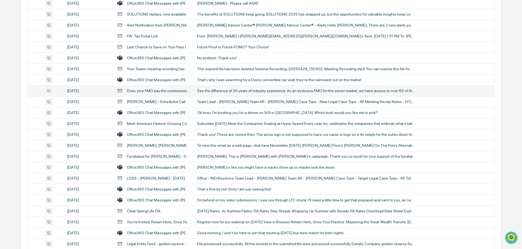
scroll to position [891, 0]
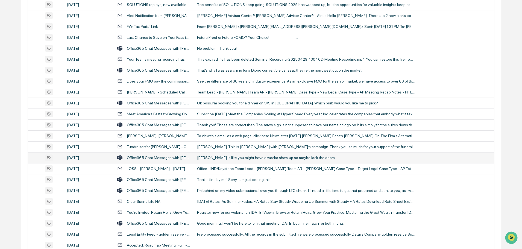
click at [228, 159] on div "[PERSON_NAME] is like you might have a wacko show up so maybe lock the doors" at bounding box center [306, 157] width 219 height 4
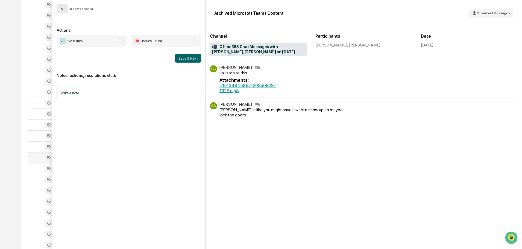
click at [63, 9] on icon "modal" at bounding box center [62, 9] width 4 height 4
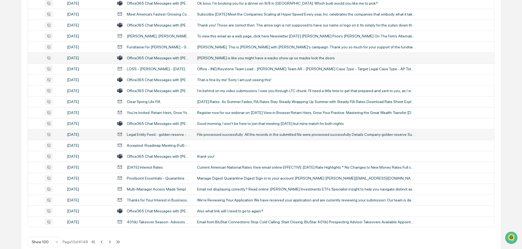
scroll to position [1000, 0]
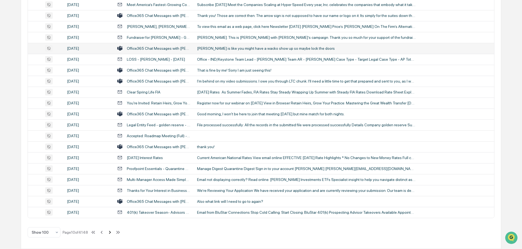
click at [111, 231] on icon at bounding box center [110, 232] width 6 height 6
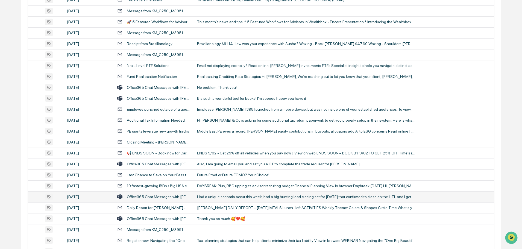
scroll to position [382, 0]
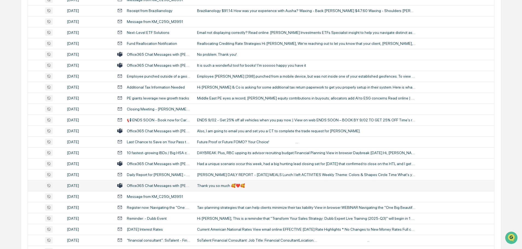
click at [226, 186] on div "Thank you so much 🥰❤️🥰" at bounding box center [306, 185] width 219 height 4
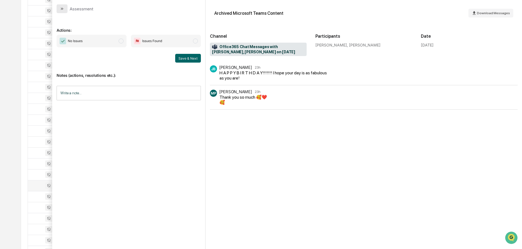
click at [63, 9] on icon "modal" at bounding box center [62, 9] width 1 height 2
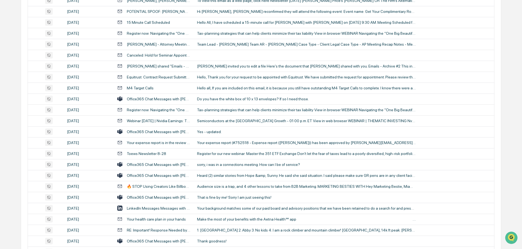
scroll to position [929, 0]
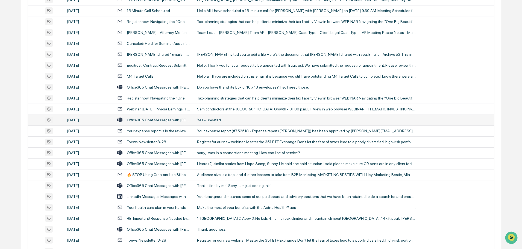
click at [219, 120] on div "Yes - updated." at bounding box center [306, 120] width 219 height 4
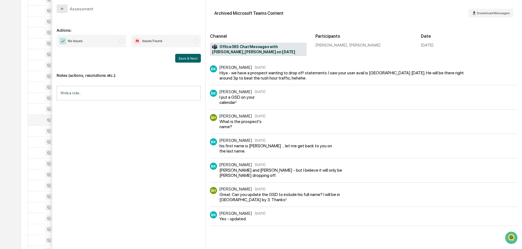
click at [63, 10] on icon "modal" at bounding box center [62, 9] width 4 height 4
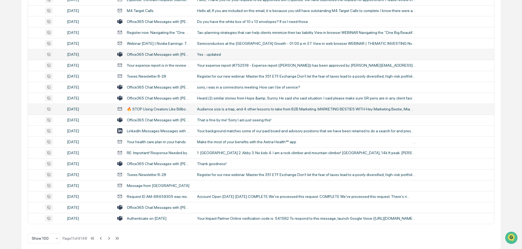
scroll to position [1000, 0]
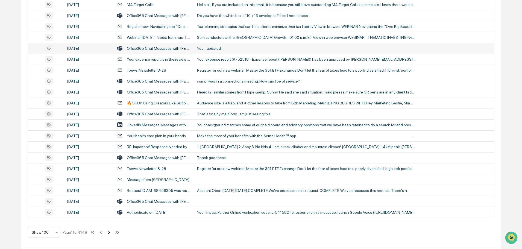
click at [109, 231] on icon at bounding box center [109, 232] width 6 height 6
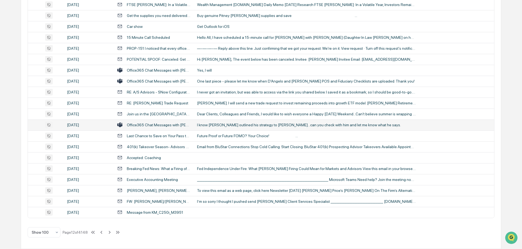
click at [224, 128] on td "I know [PERSON_NAME] outlined his strategy to [PERSON_NAME]...can you check wit…" at bounding box center [344, 124] width 300 height 11
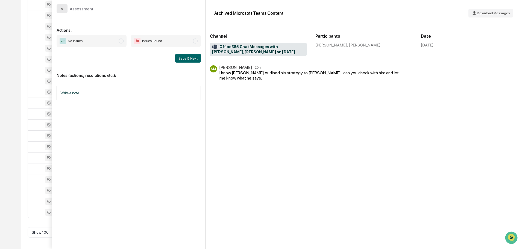
click at [61, 9] on icon "modal" at bounding box center [62, 9] width 4 height 4
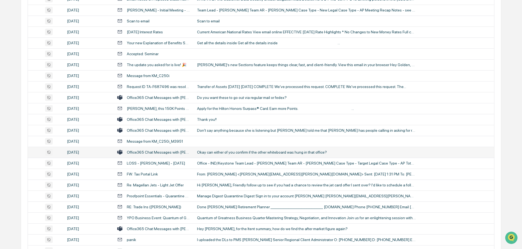
scroll to position [673, 0]
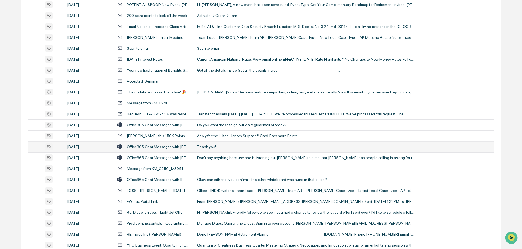
click at [222, 145] on div "Thank you!!" at bounding box center [306, 147] width 219 height 4
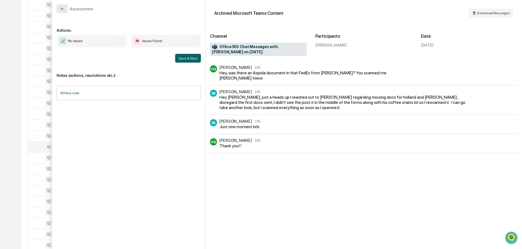
click at [63, 5] on button "modal" at bounding box center [62, 8] width 11 height 9
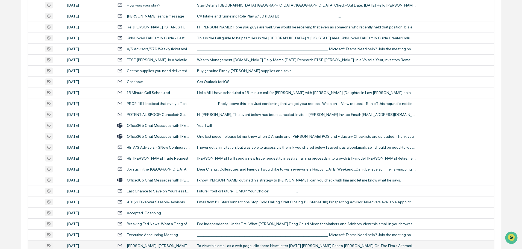
scroll to position [1000, 0]
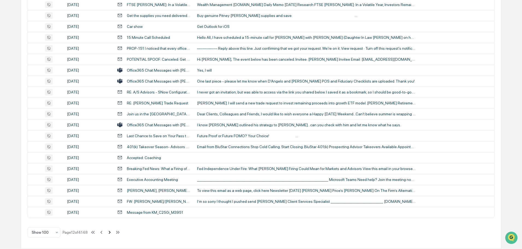
click at [109, 234] on icon at bounding box center [110, 232] width 6 height 6
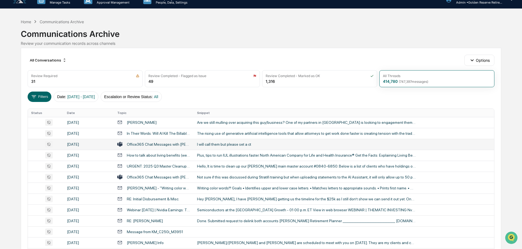
scroll to position [0, 0]
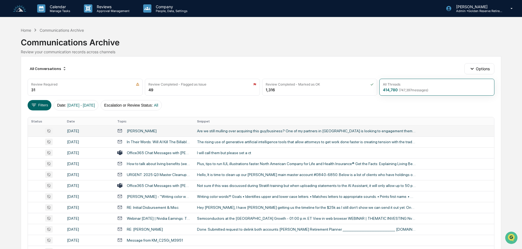
click at [267, 132] on div "Are we still mulling over acquiring this guy/business? One of my partners in [G…" at bounding box center [306, 131] width 219 height 4
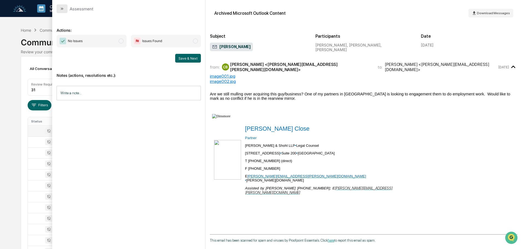
click at [64, 11] on button "modal" at bounding box center [62, 8] width 11 height 9
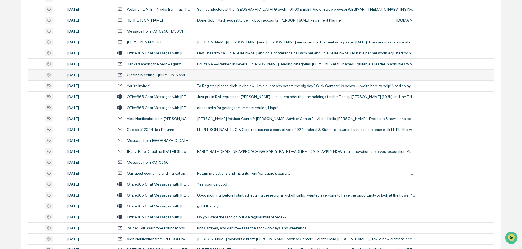
scroll to position [219, 0]
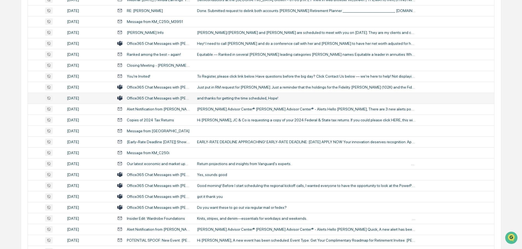
click at [225, 100] on td "and thanks for getting the time scheduled, Hope!" at bounding box center [344, 98] width 300 height 11
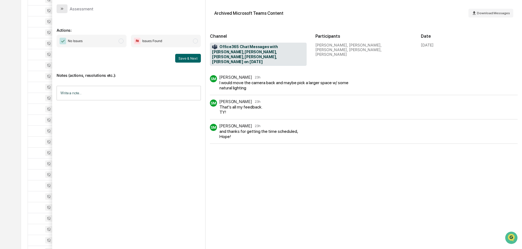
click at [64, 8] on button "modal" at bounding box center [62, 8] width 11 height 9
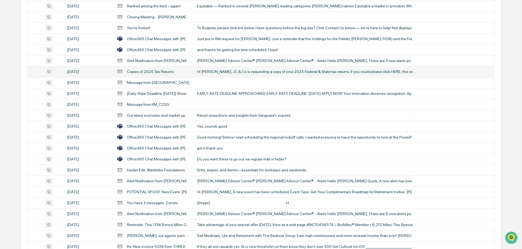
scroll to position [273, 0]
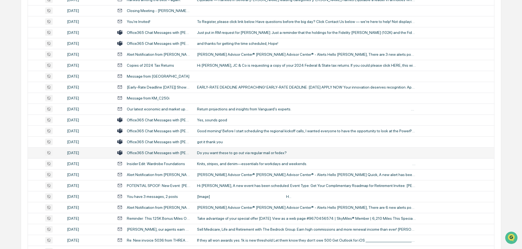
click at [213, 151] on div "Do you want these to go out via regular mail or fedex?" at bounding box center [306, 153] width 219 height 4
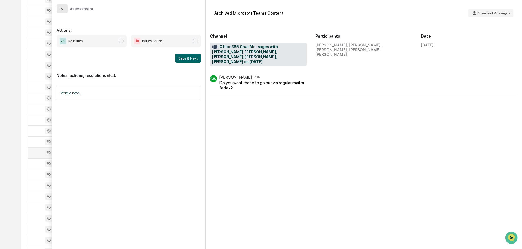
click at [66, 8] on button "modal" at bounding box center [62, 8] width 11 height 9
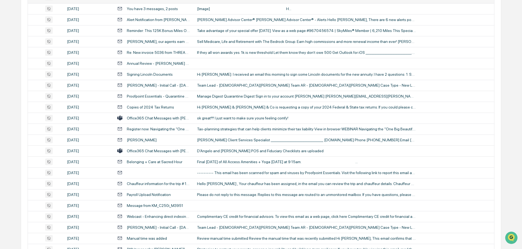
scroll to position [464, 0]
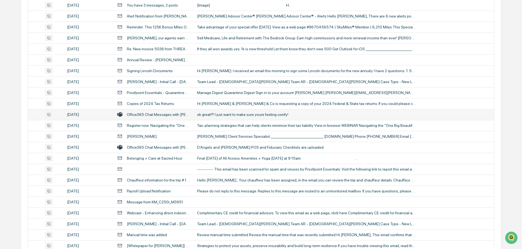
click at [222, 115] on div "ok great!!!! I just want to make sure youre feeling comfy!" at bounding box center [306, 114] width 219 height 4
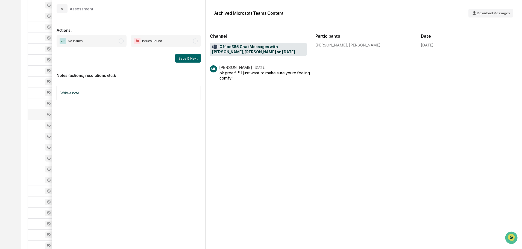
click at [64, 9] on button "modal" at bounding box center [62, 8] width 11 height 9
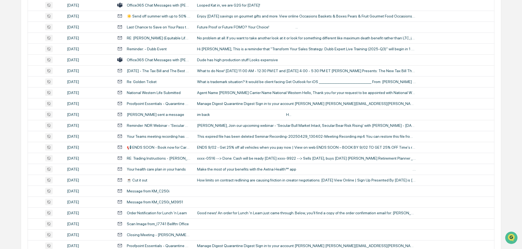
scroll to position [874, 0]
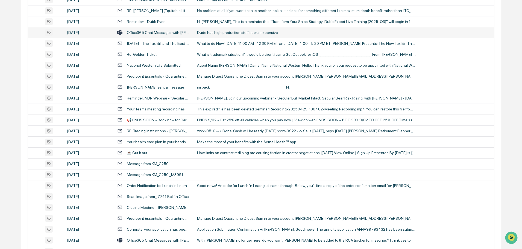
click at [220, 30] on td "Dude has high production stuff Looks expensive" at bounding box center [344, 32] width 300 height 11
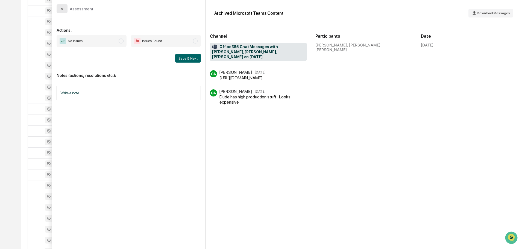
click at [64, 6] on button "modal" at bounding box center [62, 8] width 11 height 9
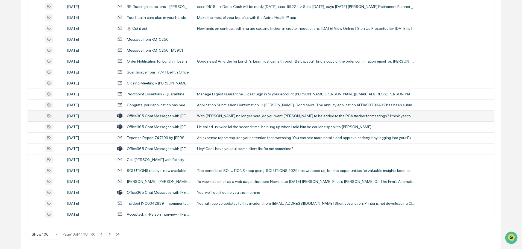
scroll to position [1000, 0]
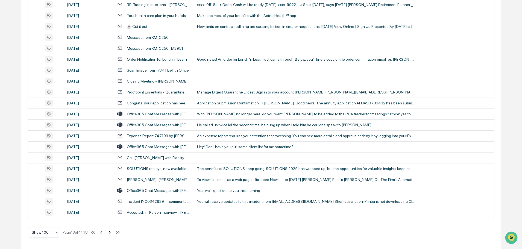
click at [111, 232] on icon at bounding box center [110, 232] width 2 height 3
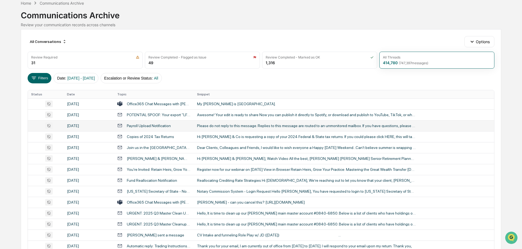
scroll to position [27, 0]
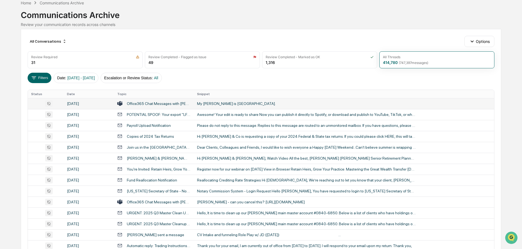
click at [212, 105] on div "My [PERSON_NAME] is [GEOGRAPHIC_DATA]." at bounding box center [306, 103] width 219 height 4
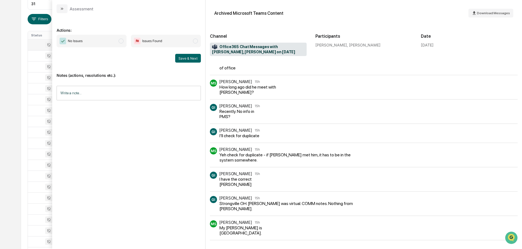
scroll to position [109, 0]
click at [67, 7] on button "modal" at bounding box center [62, 8] width 11 height 9
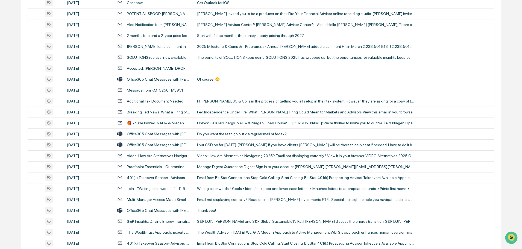
scroll to position [300, 0]
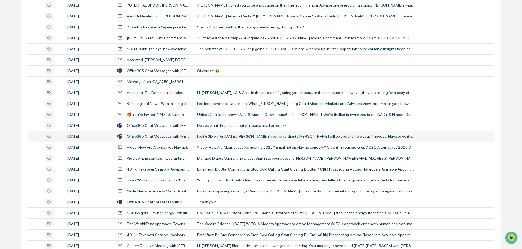
click at [225, 136] on div "I put GSD on for [DATE]. [PERSON_NAME] if you have clients [PERSON_NAME] will b…" at bounding box center [306, 136] width 219 height 4
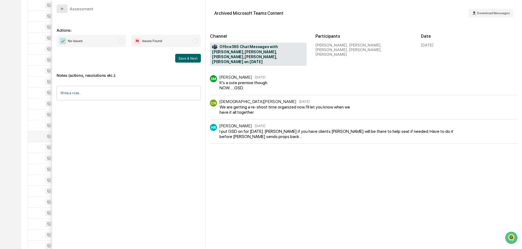
click at [62, 6] on button "modal" at bounding box center [62, 8] width 11 height 9
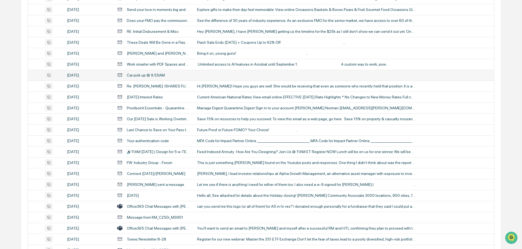
scroll to position [929, 0]
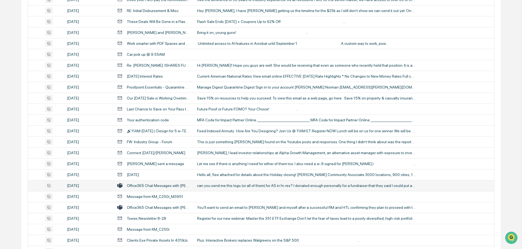
click at [221, 185] on div "can you send me this logo (or all of them) for AS in hi-res? I donated enough p…" at bounding box center [306, 185] width 219 height 4
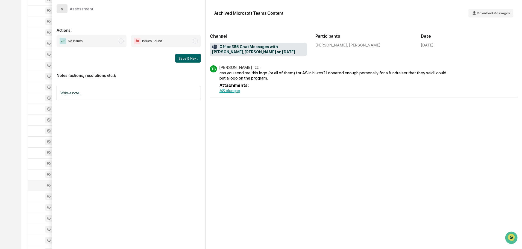
click at [63, 8] on icon "modal" at bounding box center [62, 9] width 4 height 4
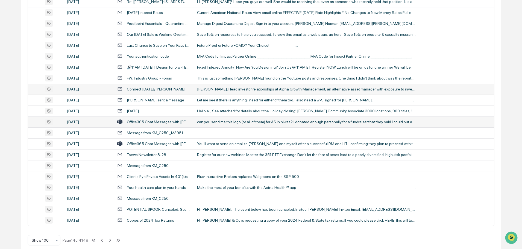
scroll to position [1000, 0]
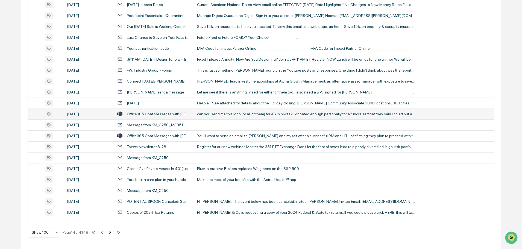
click at [109, 234] on icon at bounding box center [110, 232] width 6 height 6
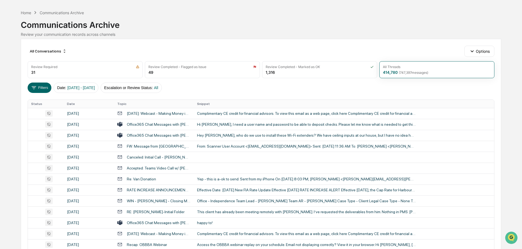
scroll to position [27, 0]
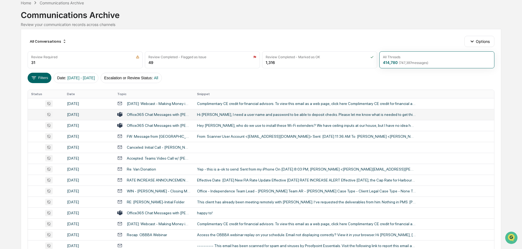
click at [237, 116] on div "Hi [PERSON_NAME], I need a user name and password to be able to deposit checks.…" at bounding box center [306, 114] width 219 height 4
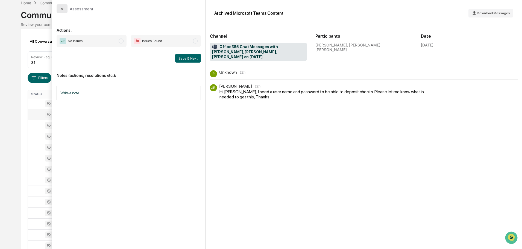
click at [64, 10] on icon "modal" at bounding box center [62, 9] width 4 height 4
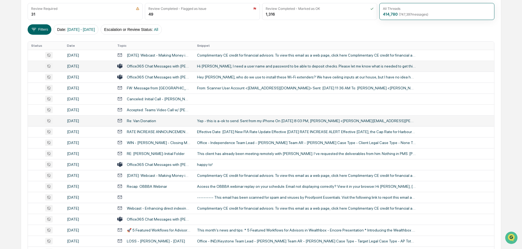
scroll to position [82, 0]
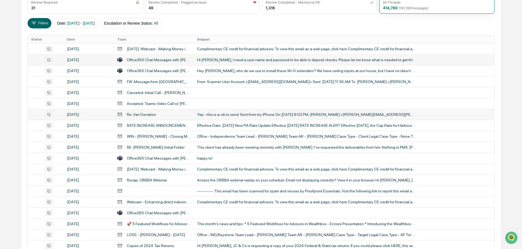
click at [216, 115] on div "Yep - this is a-ok to send. Sent from my iPhone On [DATE] 8:03 PM, [PERSON_NAME…" at bounding box center [306, 114] width 219 height 4
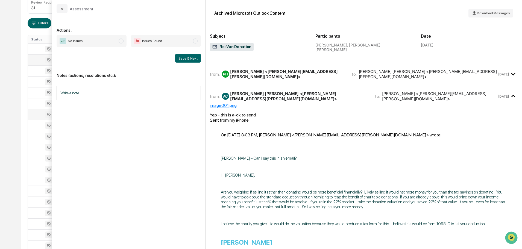
scroll to position [27, 0]
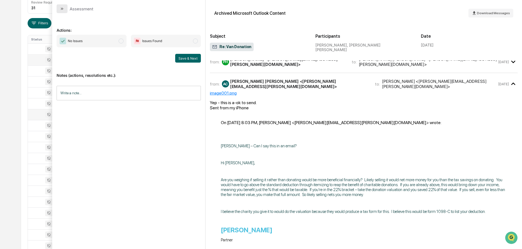
click at [61, 5] on button "modal" at bounding box center [62, 8] width 11 height 9
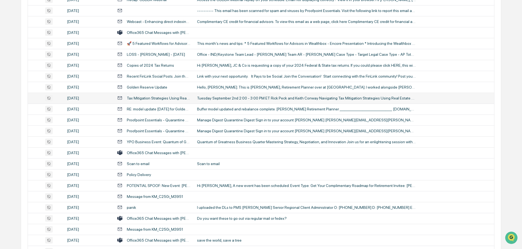
scroll to position [273, 0]
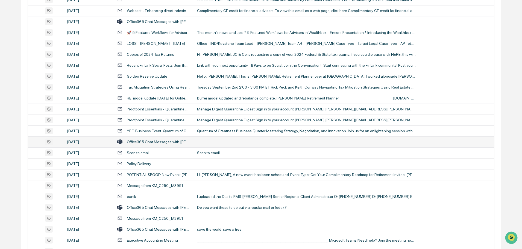
click at [212, 145] on td at bounding box center [344, 141] width 300 height 11
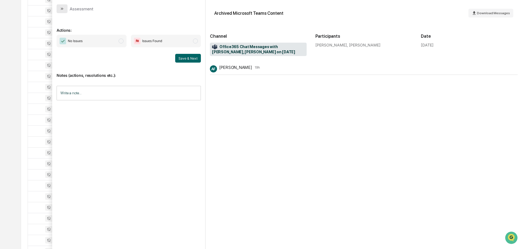
click at [65, 9] on button "modal" at bounding box center [62, 8] width 11 height 9
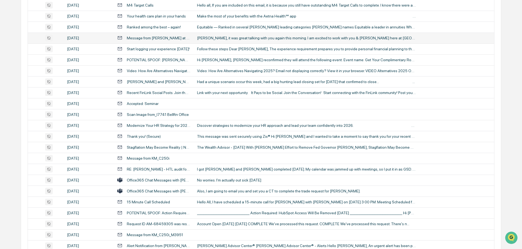
scroll to position [819, 0]
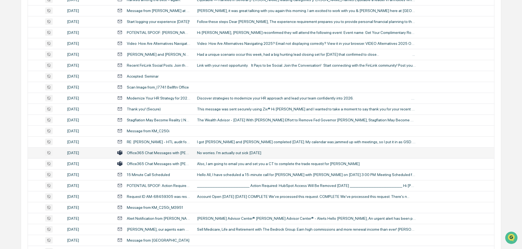
click at [232, 154] on div "No worries. I'm actually out sick [DATE]" at bounding box center [306, 153] width 219 height 4
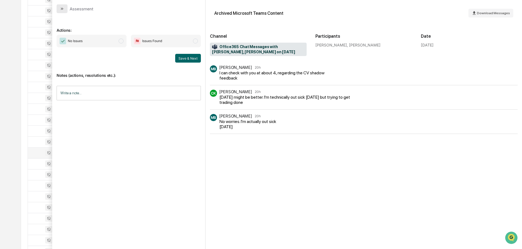
click at [64, 9] on icon "modal" at bounding box center [62, 9] width 4 height 4
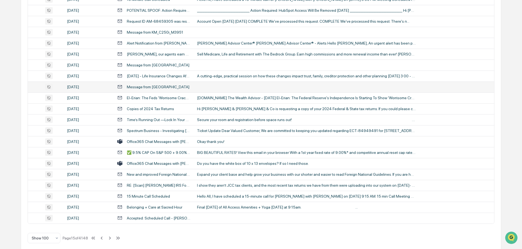
scroll to position [1000, 0]
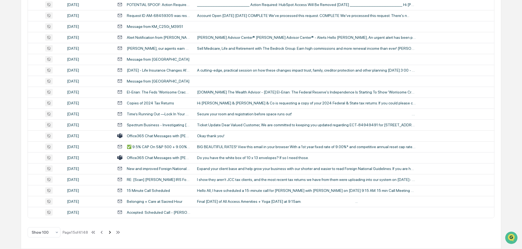
click at [110, 233] on icon at bounding box center [110, 232] width 2 height 3
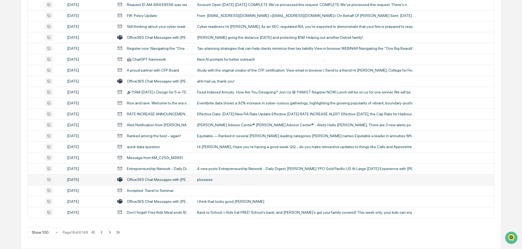
drag, startPoint x: 227, startPoint y: 180, endPoint x: 225, endPoint y: 184, distance: 3.9
click at [227, 180] on div "plsseeee" at bounding box center [306, 179] width 219 height 4
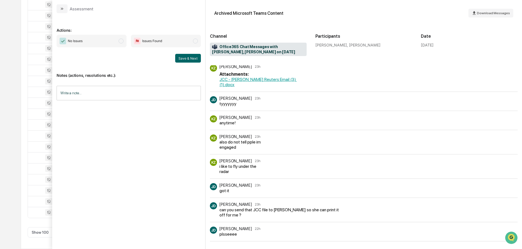
scroll to position [89, 0]
click at [66, 9] on button "modal" at bounding box center [62, 8] width 11 height 9
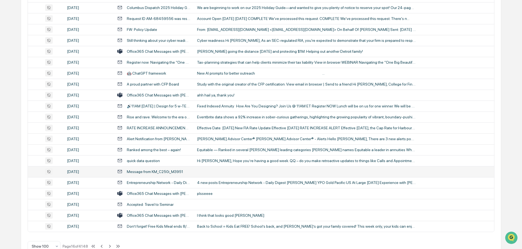
scroll to position [973, 0]
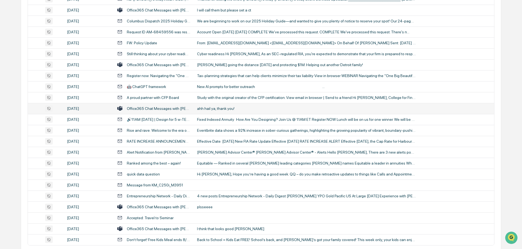
click at [216, 108] on div "ahh hail ya, thank you!" at bounding box center [306, 108] width 219 height 4
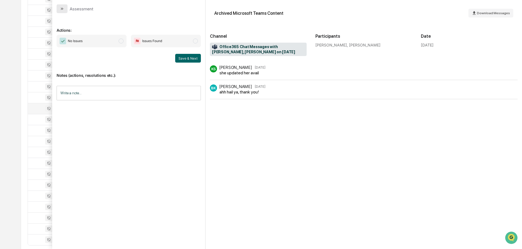
click at [61, 8] on icon "modal" at bounding box center [62, 9] width 4 height 4
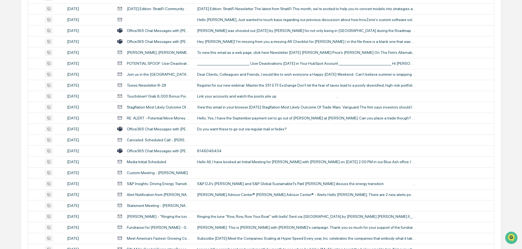
scroll to position [345, 0]
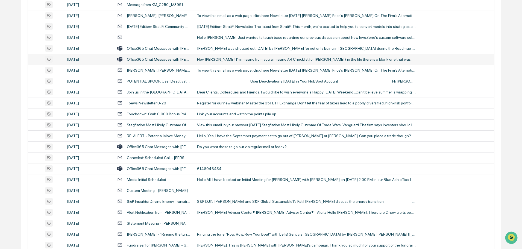
click at [225, 58] on div "Hey [PERSON_NAME]! I'm missing from you a missing AR Checklist for [PERSON_NAME…" at bounding box center [306, 59] width 219 height 4
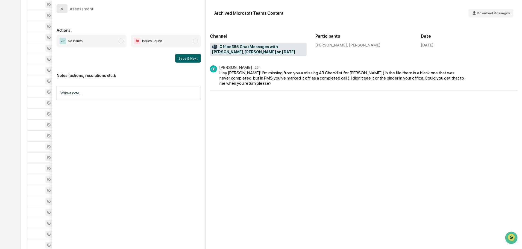
click at [64, 8] on icon "modal" at bounding box center [62, 9] width 4 height 4
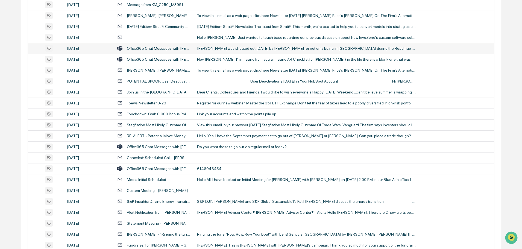
click at [220, 51] on td "[PERSON_NAME] was shouted out [DATE] by [PERSON_NAME] for not only being in [GE…" at bounding box center [344, 48] width 300 height 11
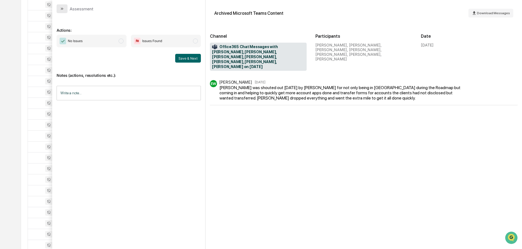
click at [61, 8] on icon "modal" at bounding box center [62, 9] width 4 height 4
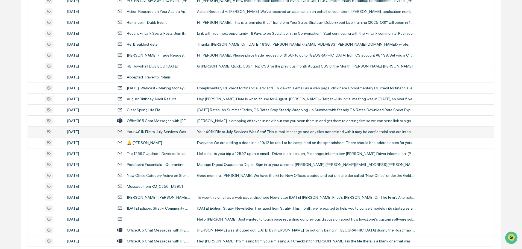
scroll to position [154, 0]
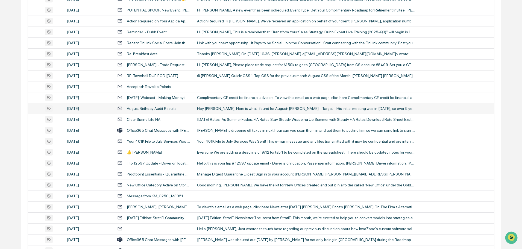
click at [221, 110] on div "Hey [PERSON_NAME], Here is what I found for August: [PERSON_NAME] – Target – Hi…" at bounding box center [306, 108] width 219 height 4
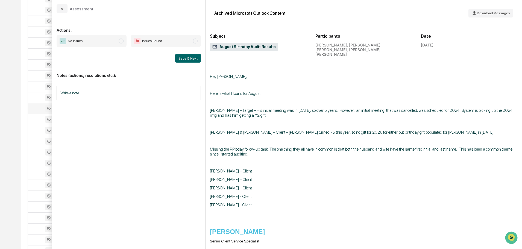
scroll to position [322, 0]
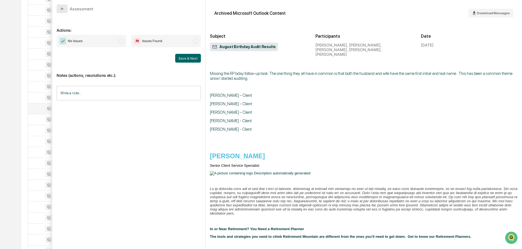
click at [63, 4] on button "modal" at bounding box center [62, 8] width 11 height 9
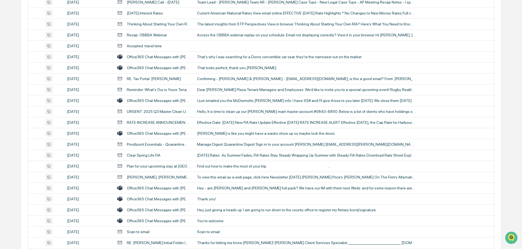
scroll to position [1000, 0]
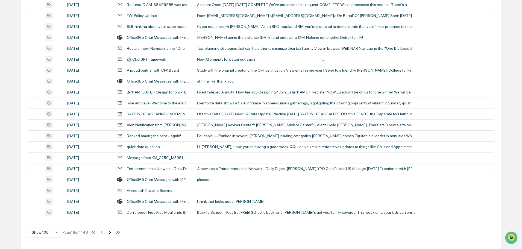
click at [110, 233] on icon at bounding box center [110, 232] width 6 height 6
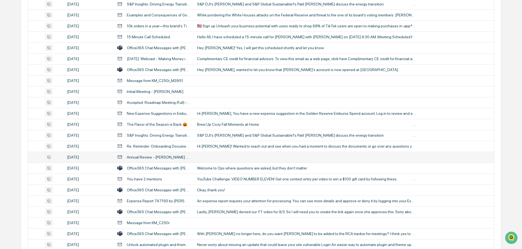
scroll to position [355, 0]
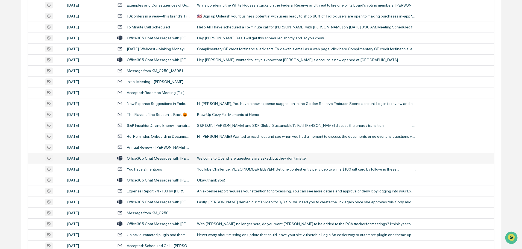
click at [235, 159] on div "Welcome to Ops where questions are asked, but they don't matter" at bounding box center [306, 158] width 219 height 4
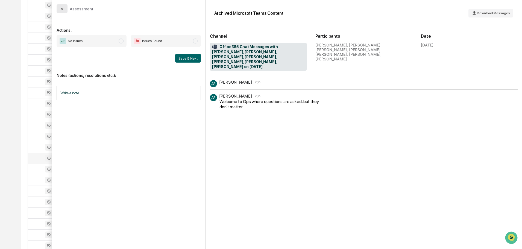
click at [62, 10] on icon "modal" at bounding box center [62, 9] width 1 height 2
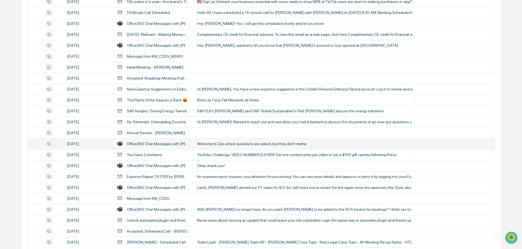
scroll to position [382, 0]
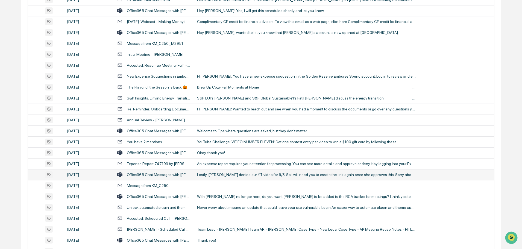
click at [230, 175] on div "Lastly, Anna denied our YT video for 9/3. So I will need you to create the link…" at bounding box center [306, 174] width 219 height 4
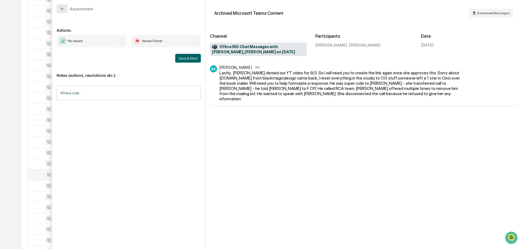
click at [66, 11] on button "modal" at bounding box center [62, 8] width 11 height 9
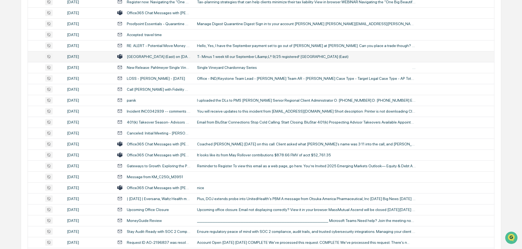
scroll to position [656, 0]
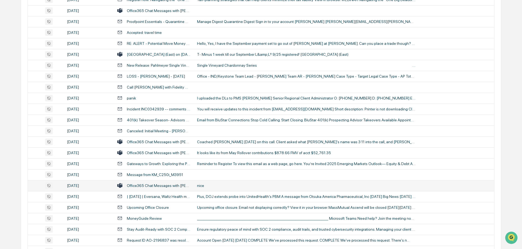
click at [199, 182] on td "nice" at bounding box center [344, 185] width 300 height 11
